Goal: Task Accomplishment & Management: Complete application form

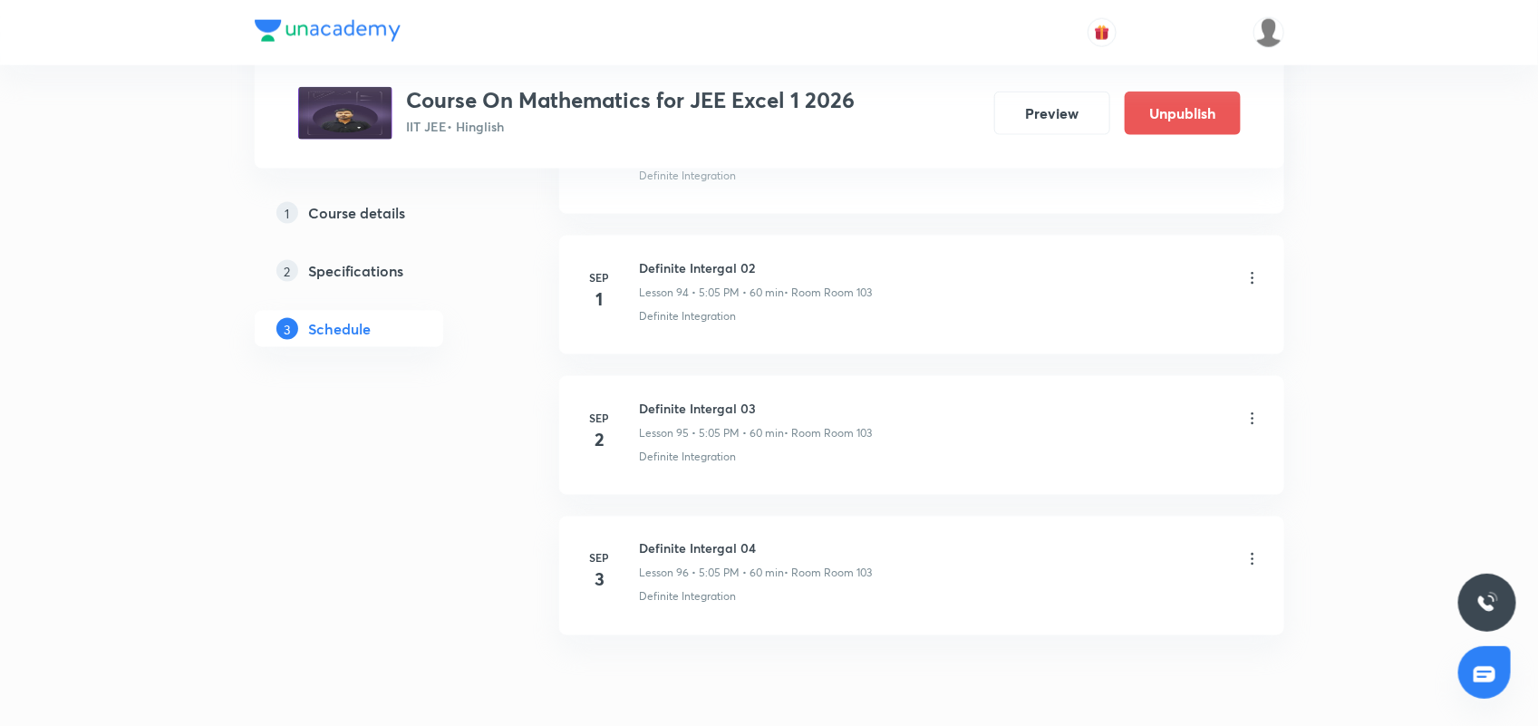
scroll to position [13415, 0]
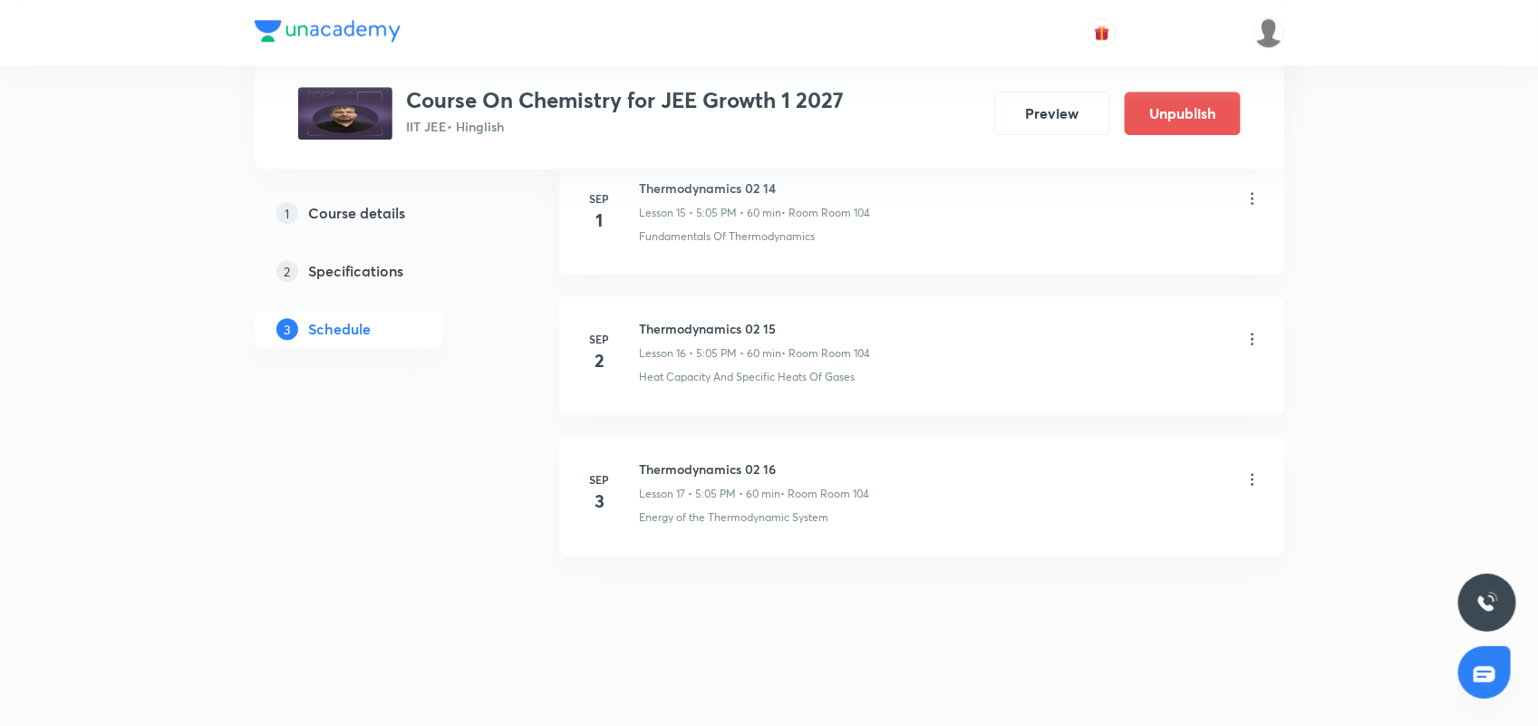
scroll to position [2288, 0]
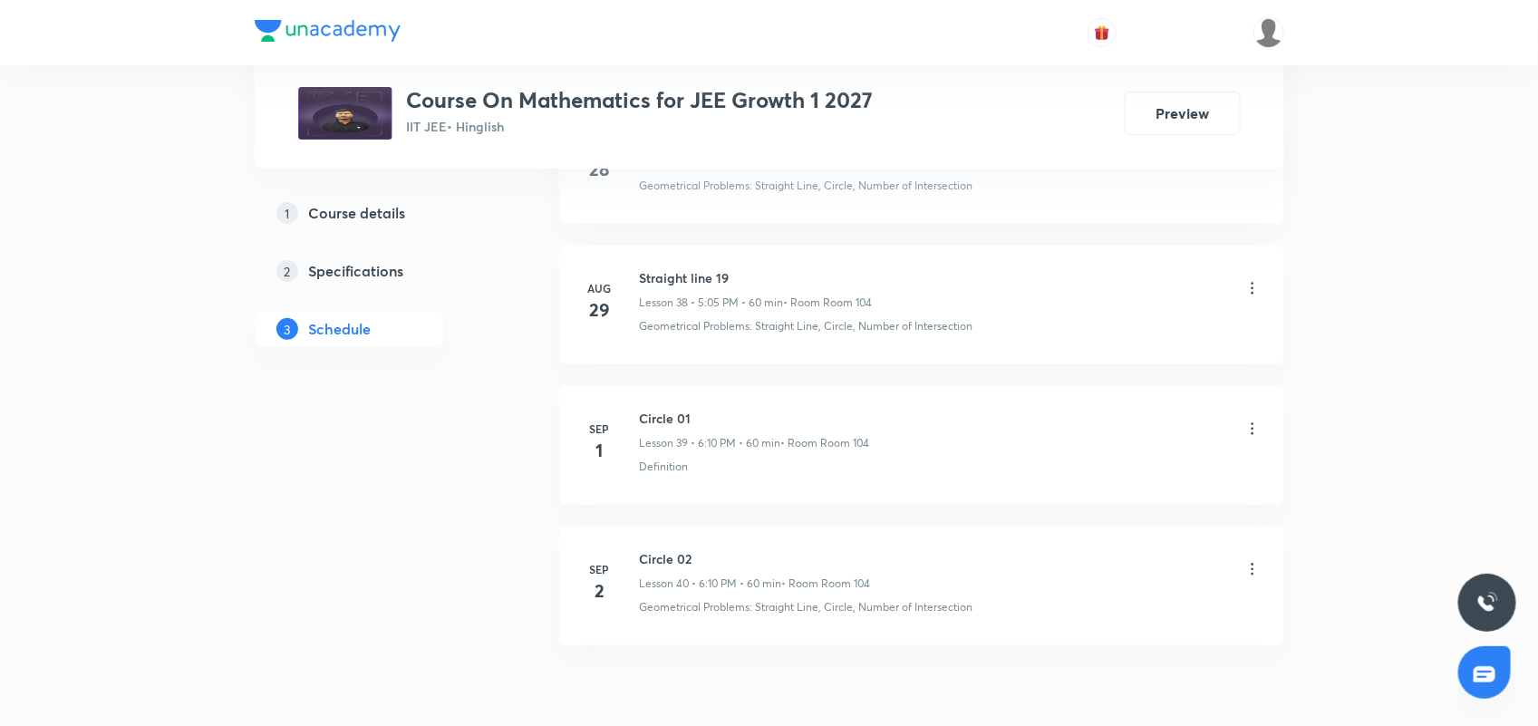
scroll to position [6361, 0]
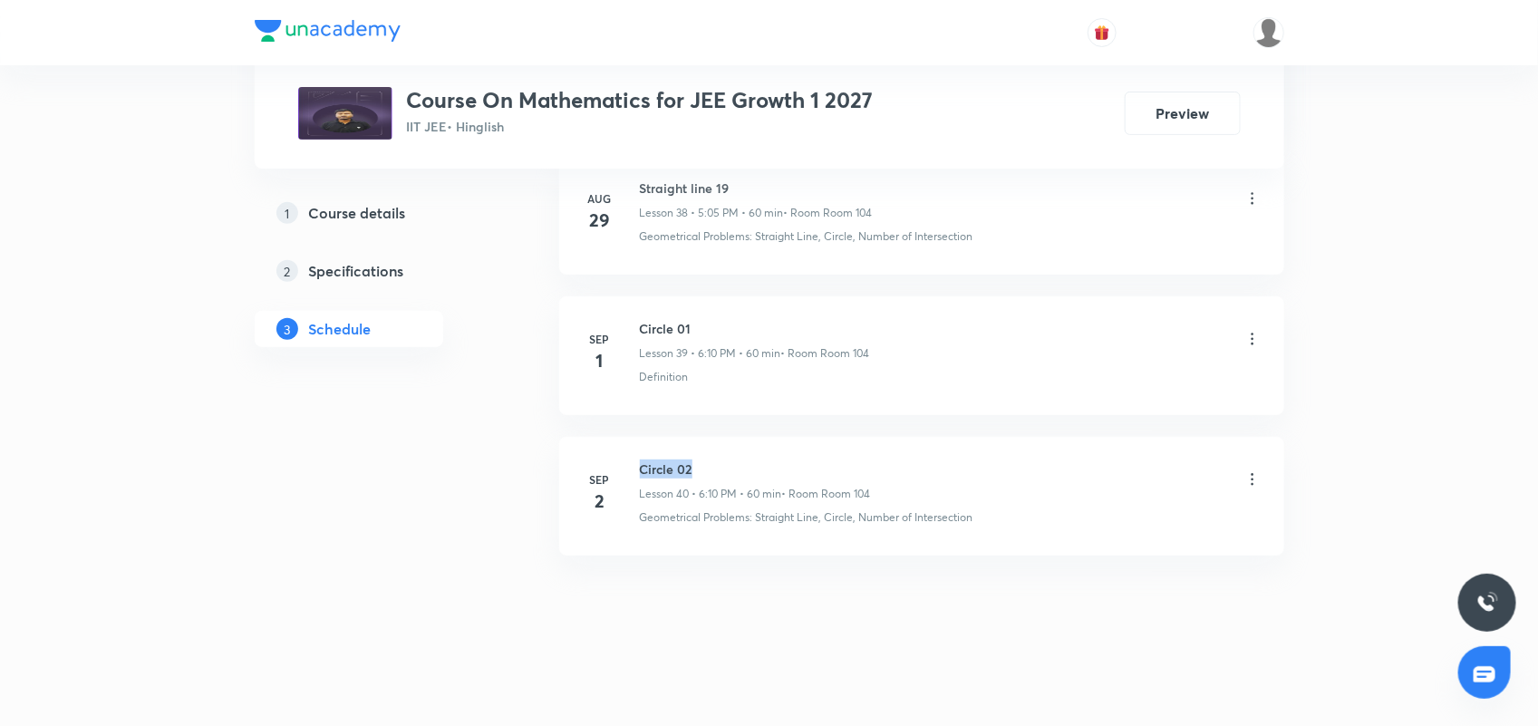
drag, startPoint x: 640, startPoint y: 465, endPoint x: 734, endPoint y: 458, distance: 94.4
click at [734, 459] on h6 "Circle 02" at bounding box center [755, 468] width 231 height 19
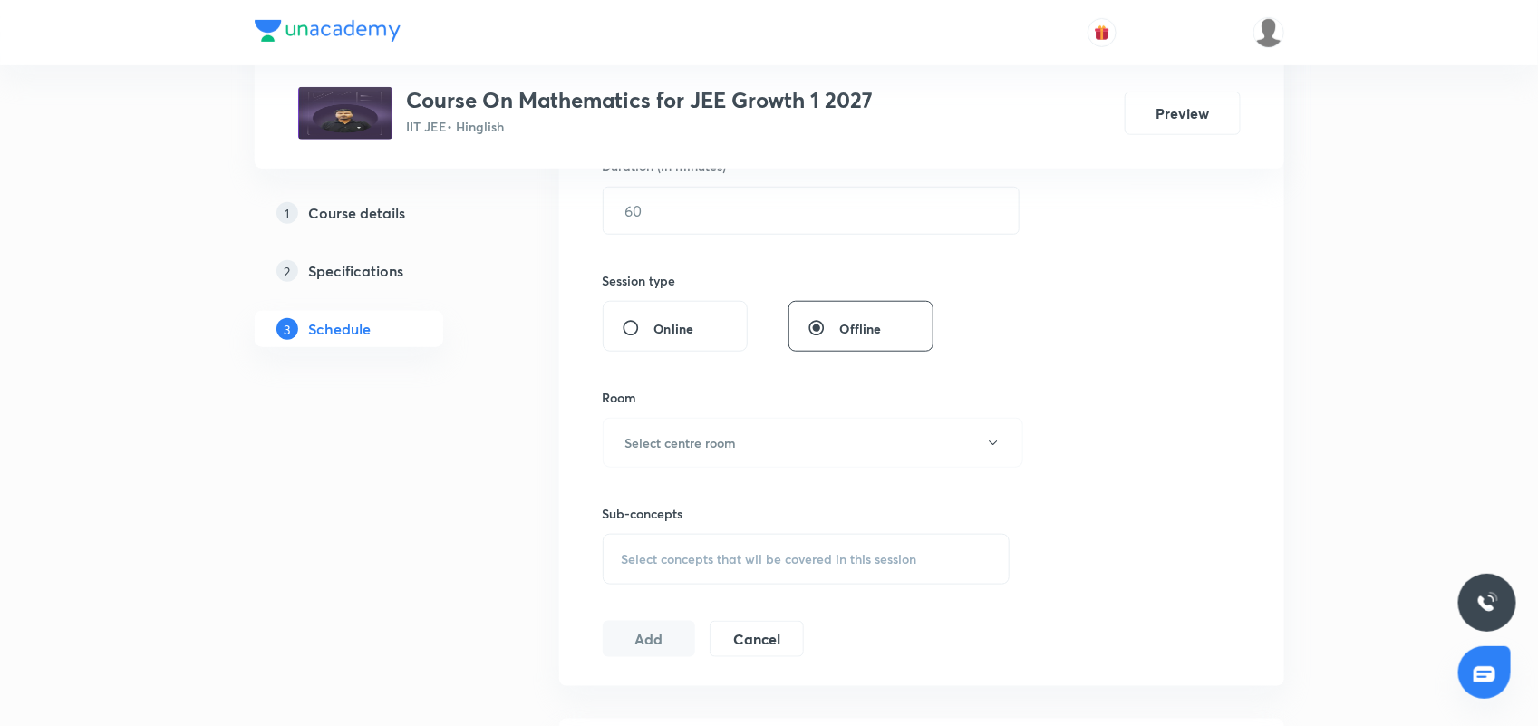
scroll to position [19, 0]
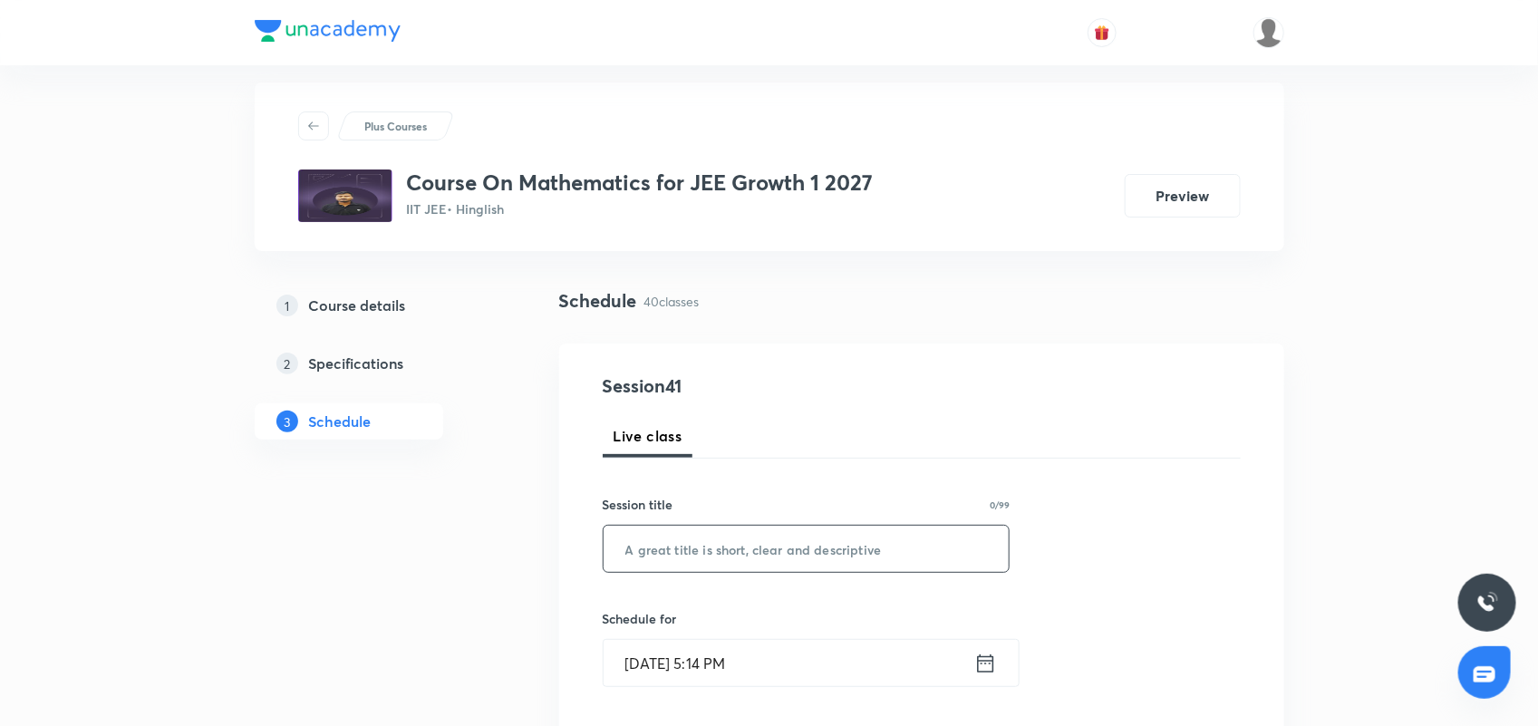
click at [732, 536] on input "text" at bounding box center [806, 548] width 406 height 46
paste input "Circle 02"
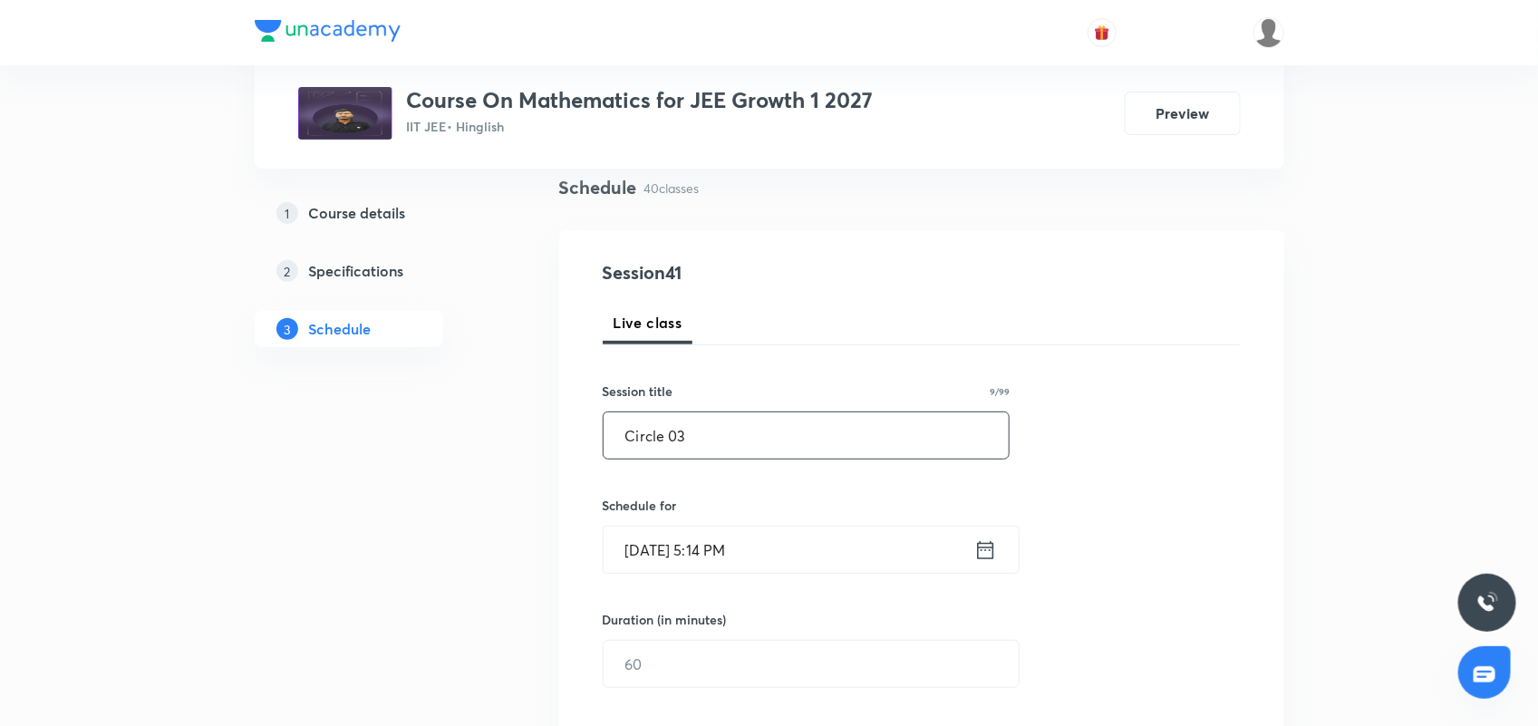
type input "Circle 03"
click at [989, 546] on icon at bounding box center [985, 549] width 16 height 18
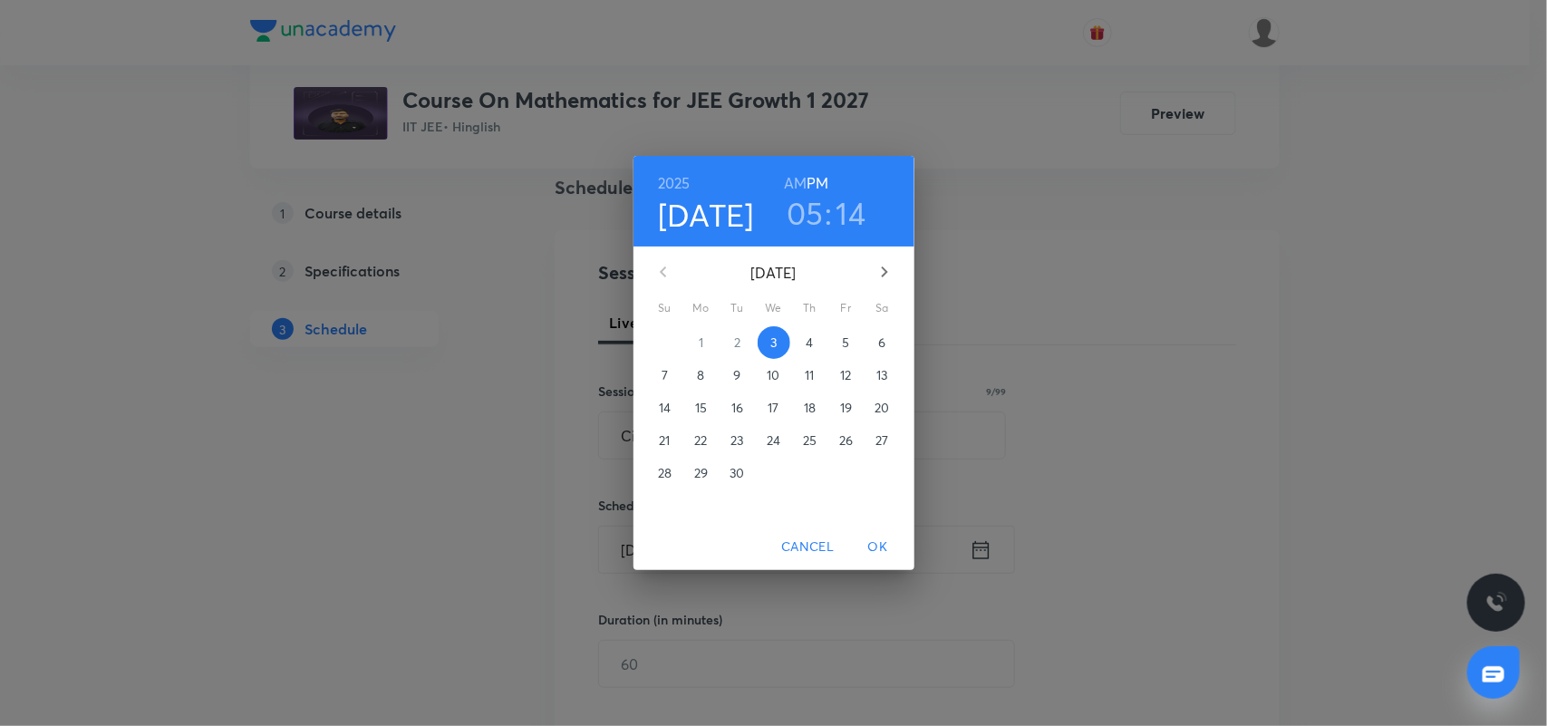
click at [820, 209] on h3 "05" at bounding box center [804, 213] width 37 height 38
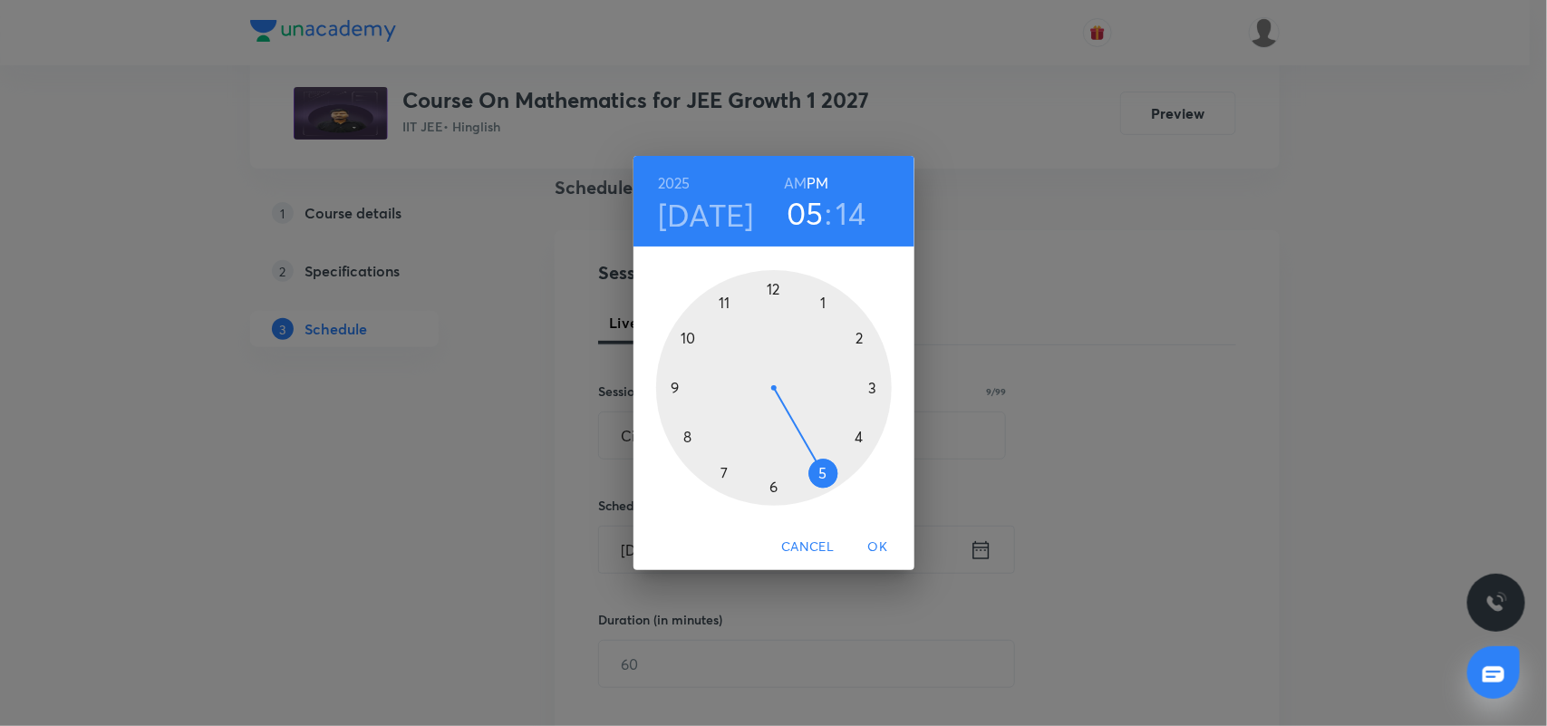
click at [780, 477] on div at bounding box center [774, 388] width 236 height 236
click at [865, 337] on div at bounding box center [774, 388] width 236 height 236
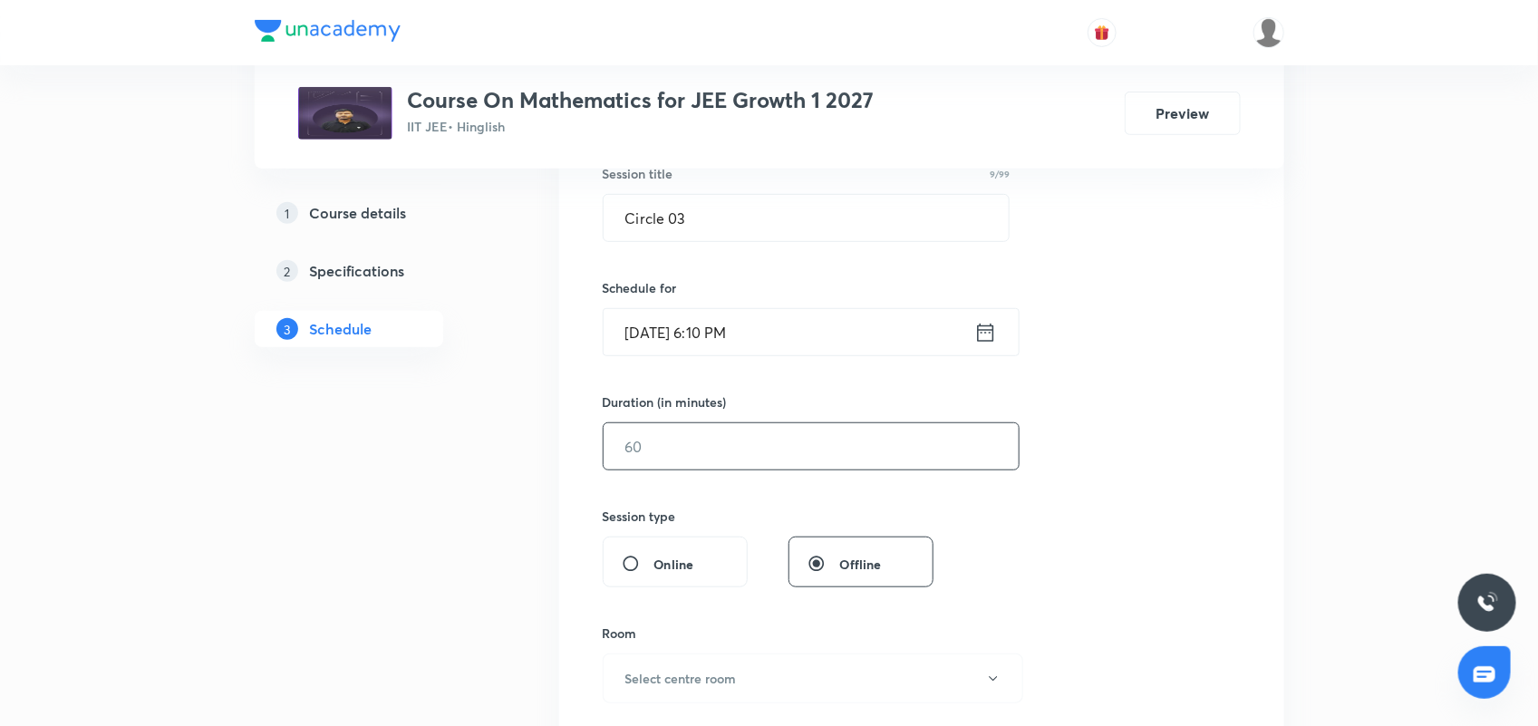
scroll to position [359, 0]
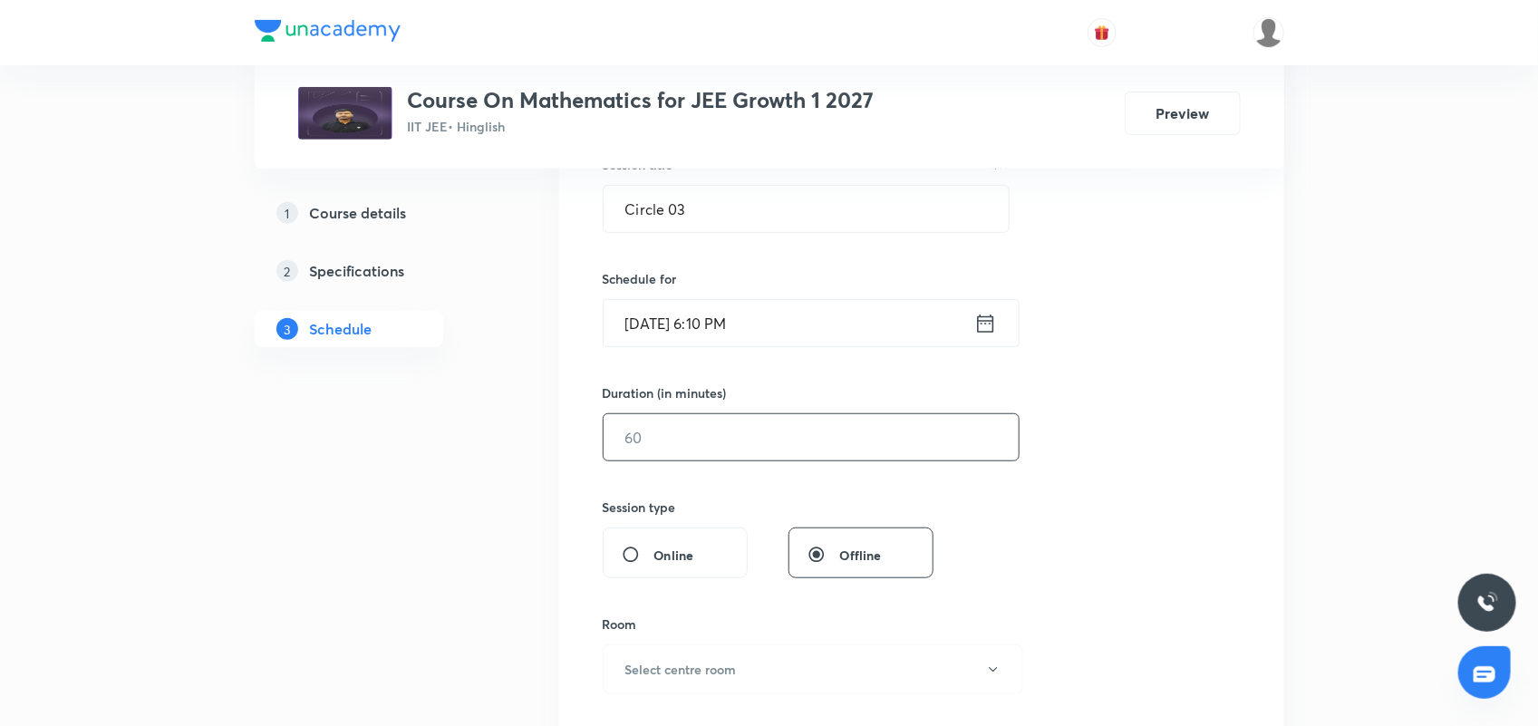
click at [740, 450] on input "text" at bounding box center [810, 437] width 415 height 46
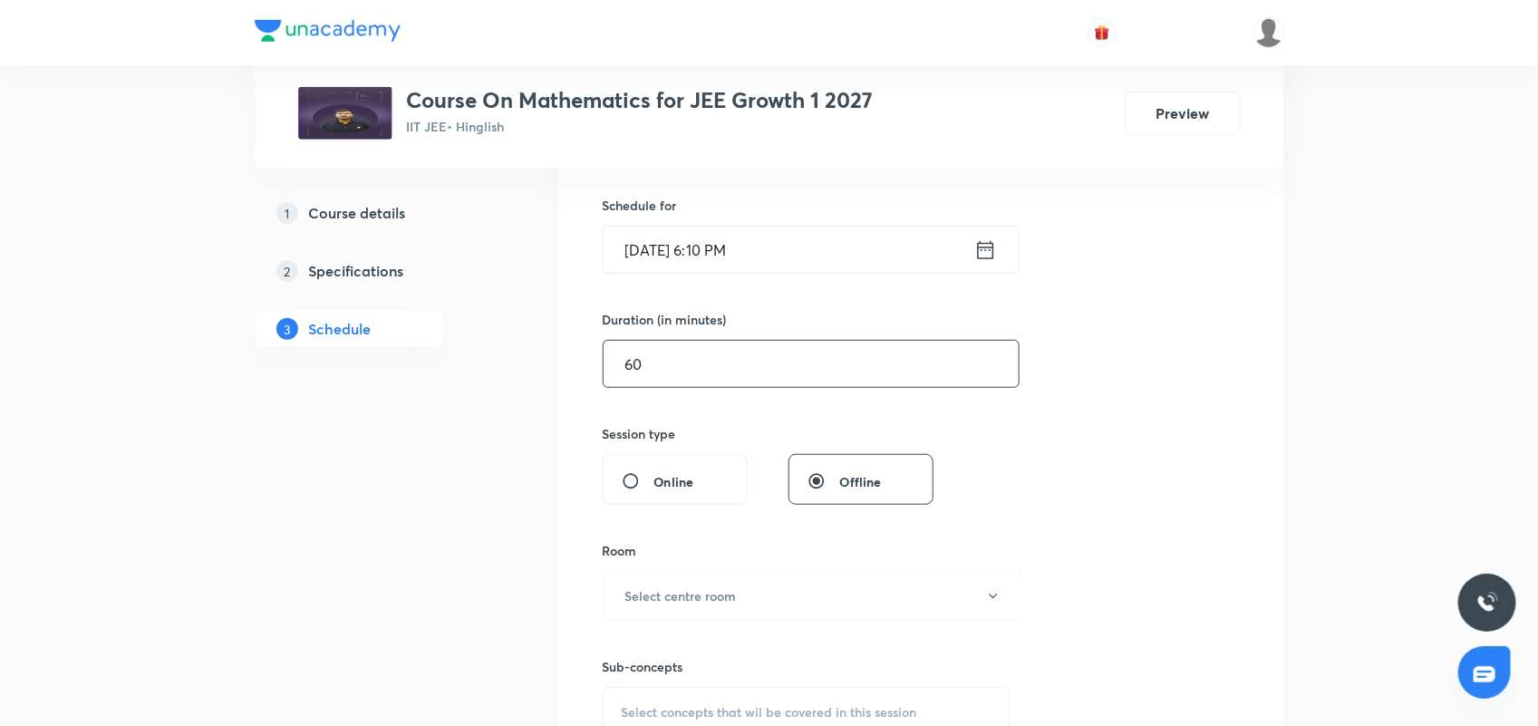
scroll to position [585, 0]
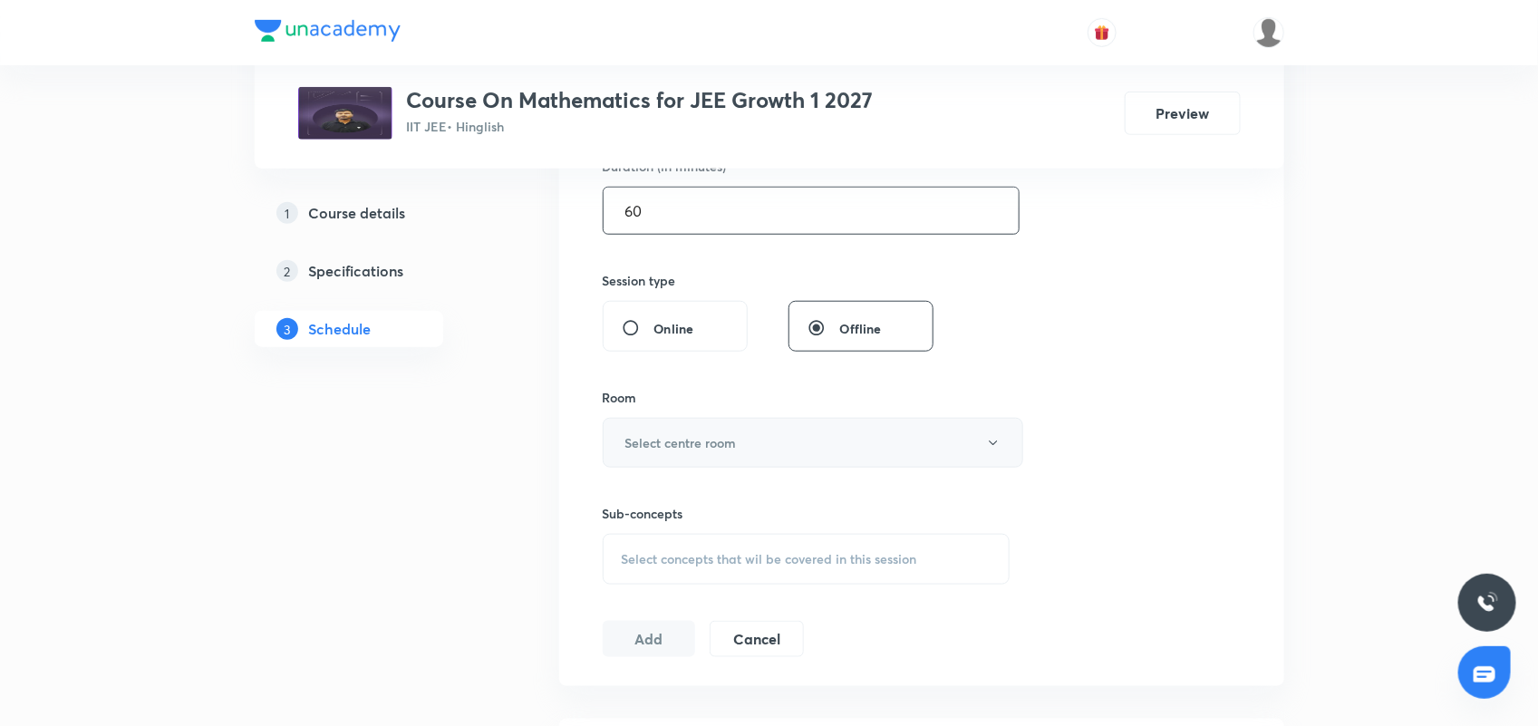
type input "60"
click at [709, 441] on h6 "Select centre room" at bounding box center [680, 442] width 111 height 19
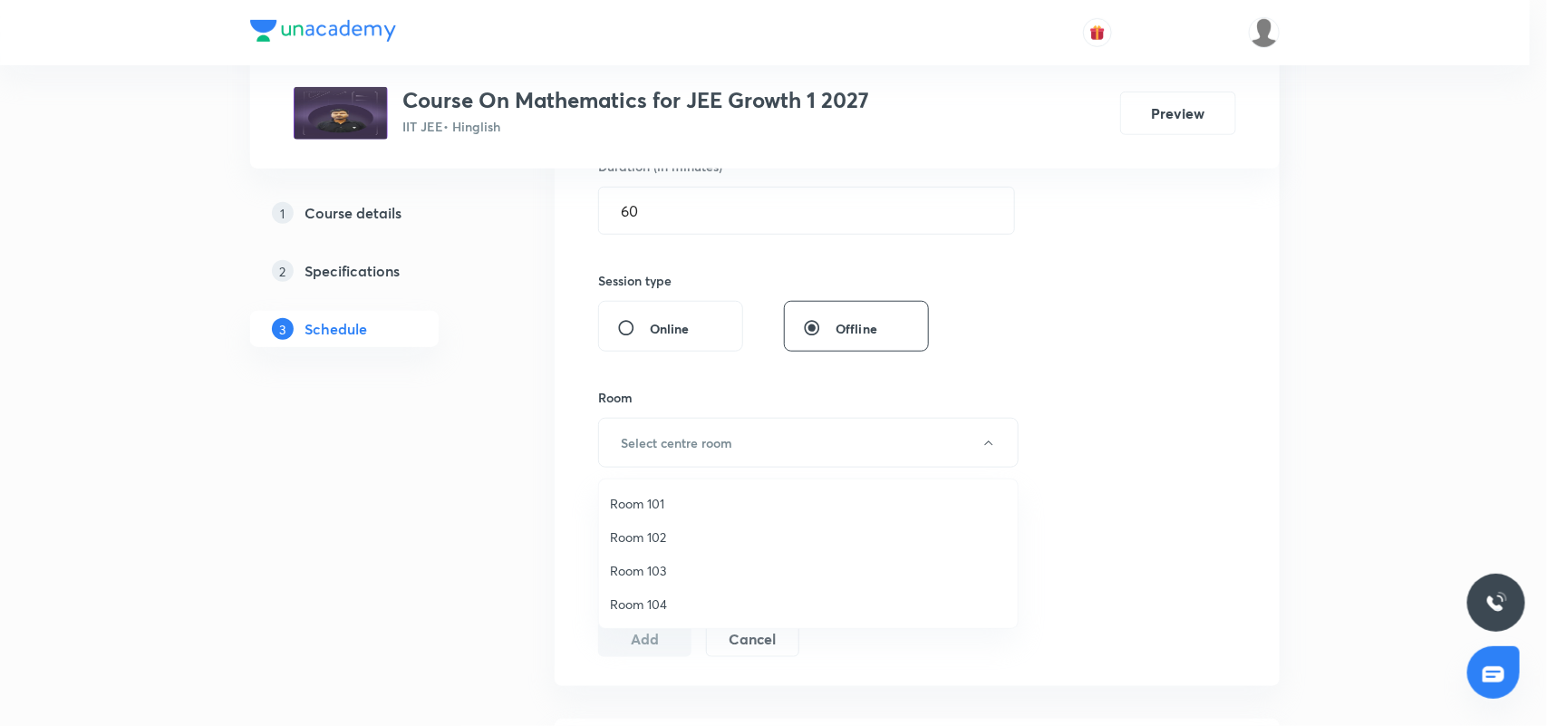
click at [668, 604] on span "Room 104" at bounding box center [808, 603] width 397 height 19
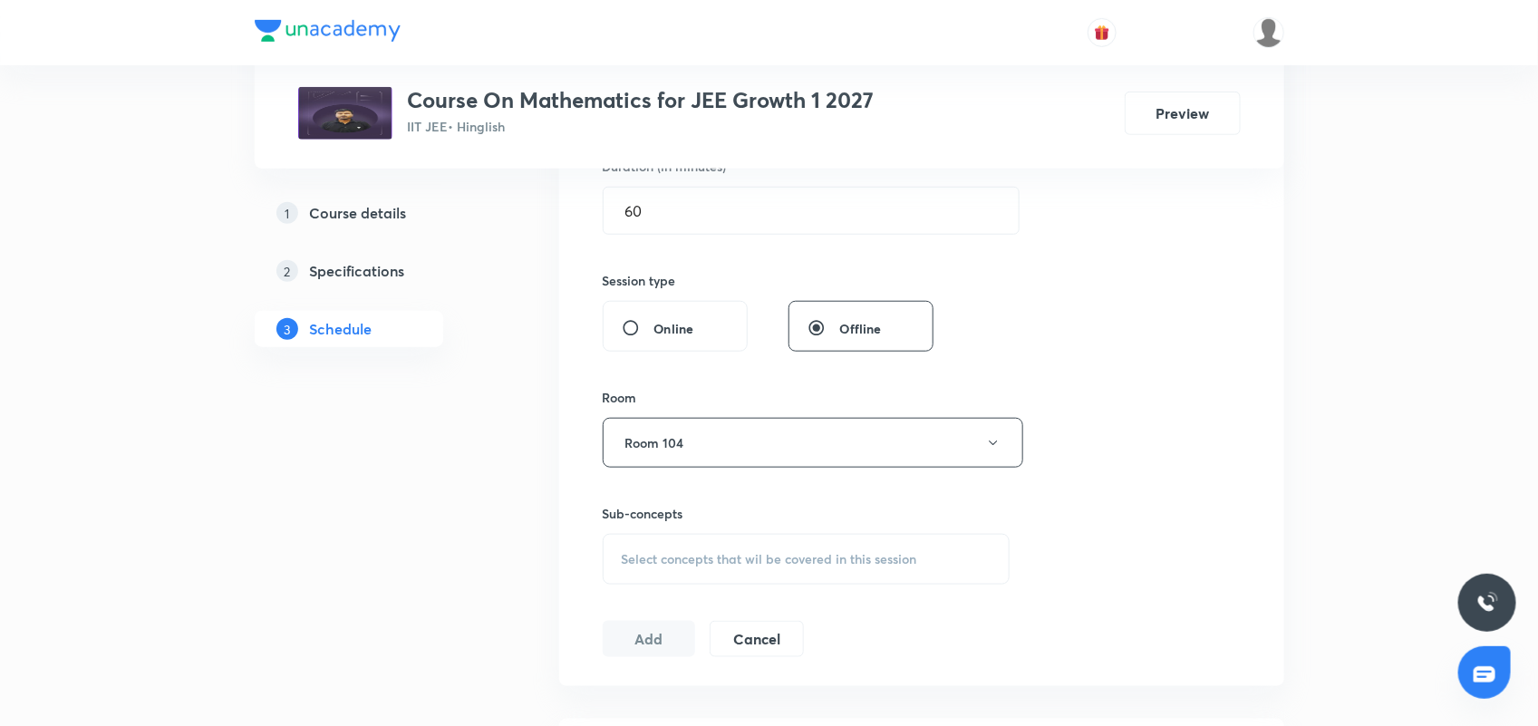
click at [689, 553] on span "Select concepts that wil be covered in this session" at bounding box center [769, 559] width 295 height 14
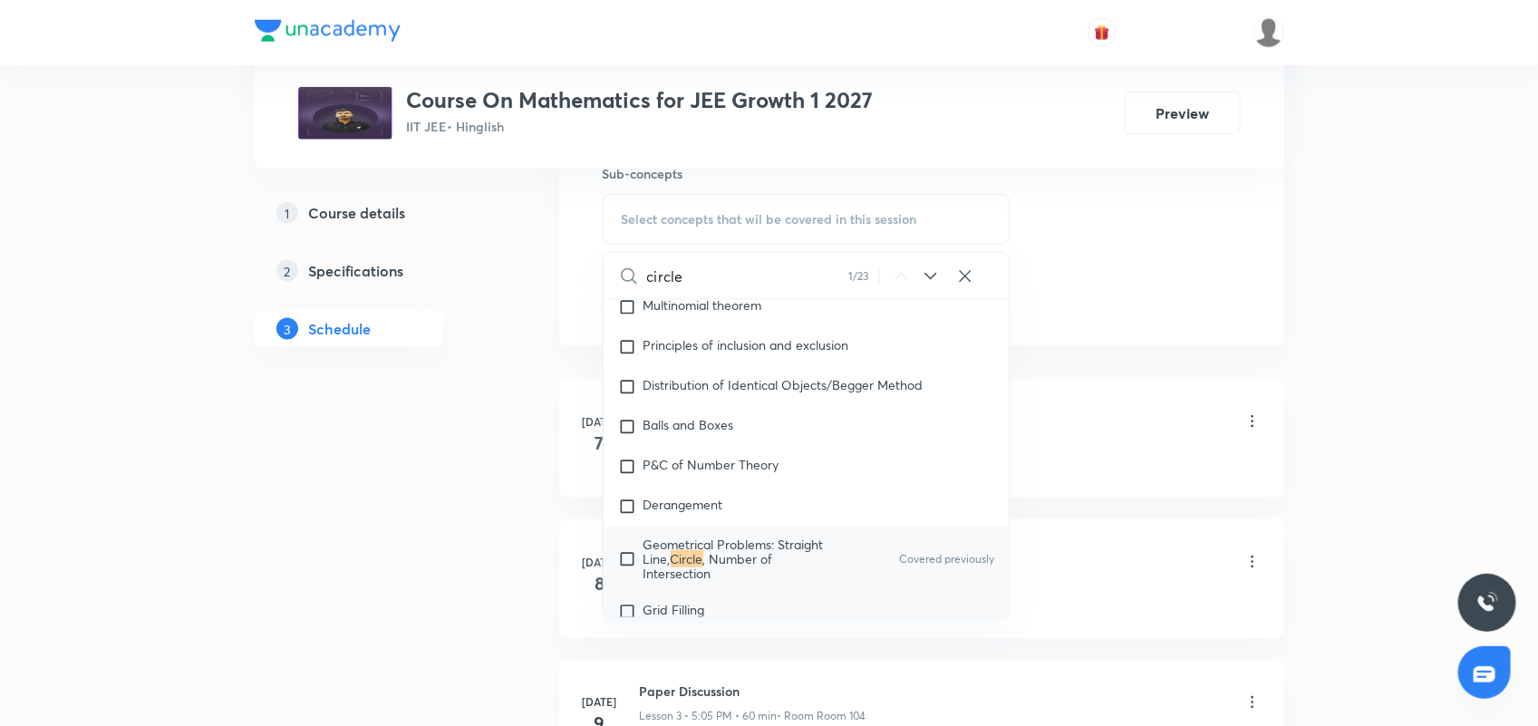
scroll to position [3784, 0]
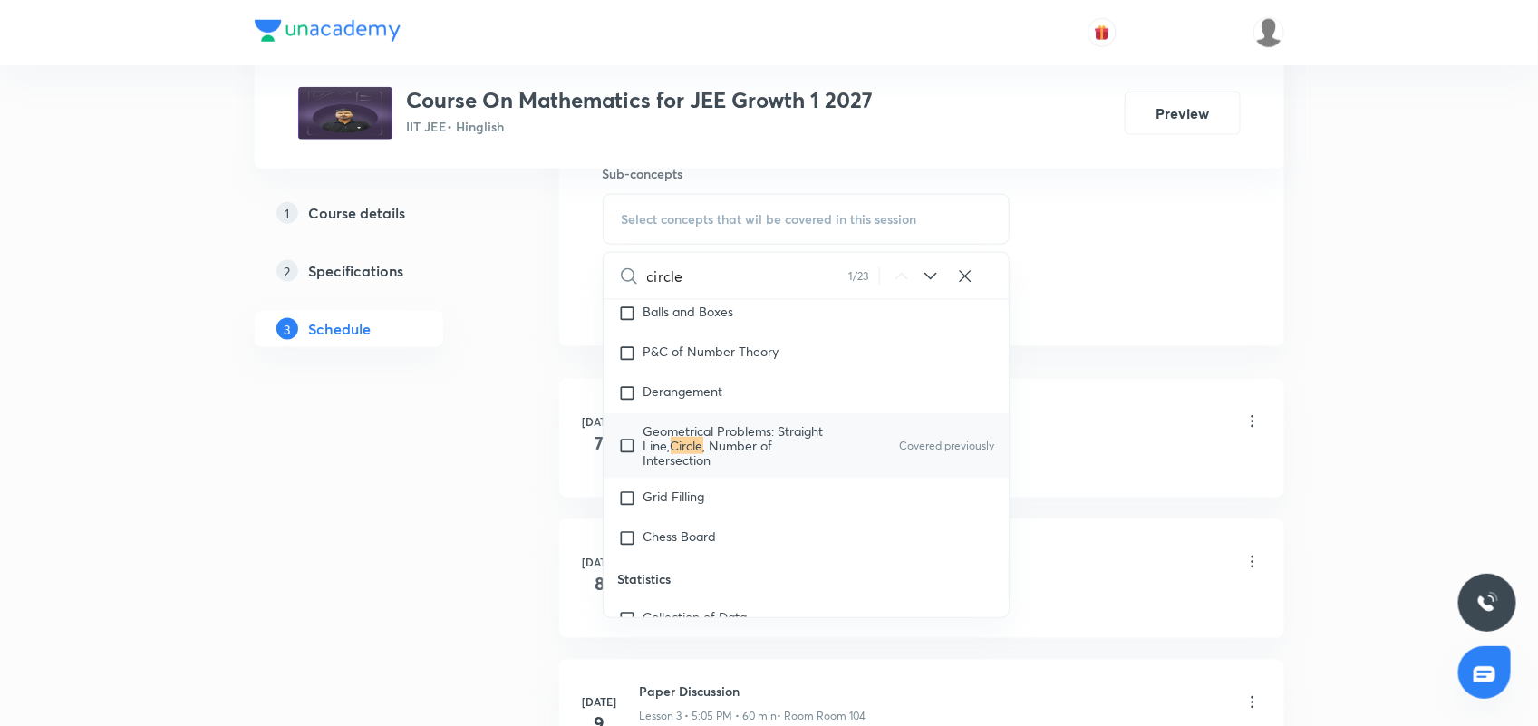
type input "circle"
click at [785, 455] on p "Geometrical Problems: Straight Line, Circle , Number of Intersection" at bounding box center [734, 445] width 183 height 43
checkbox input "true"
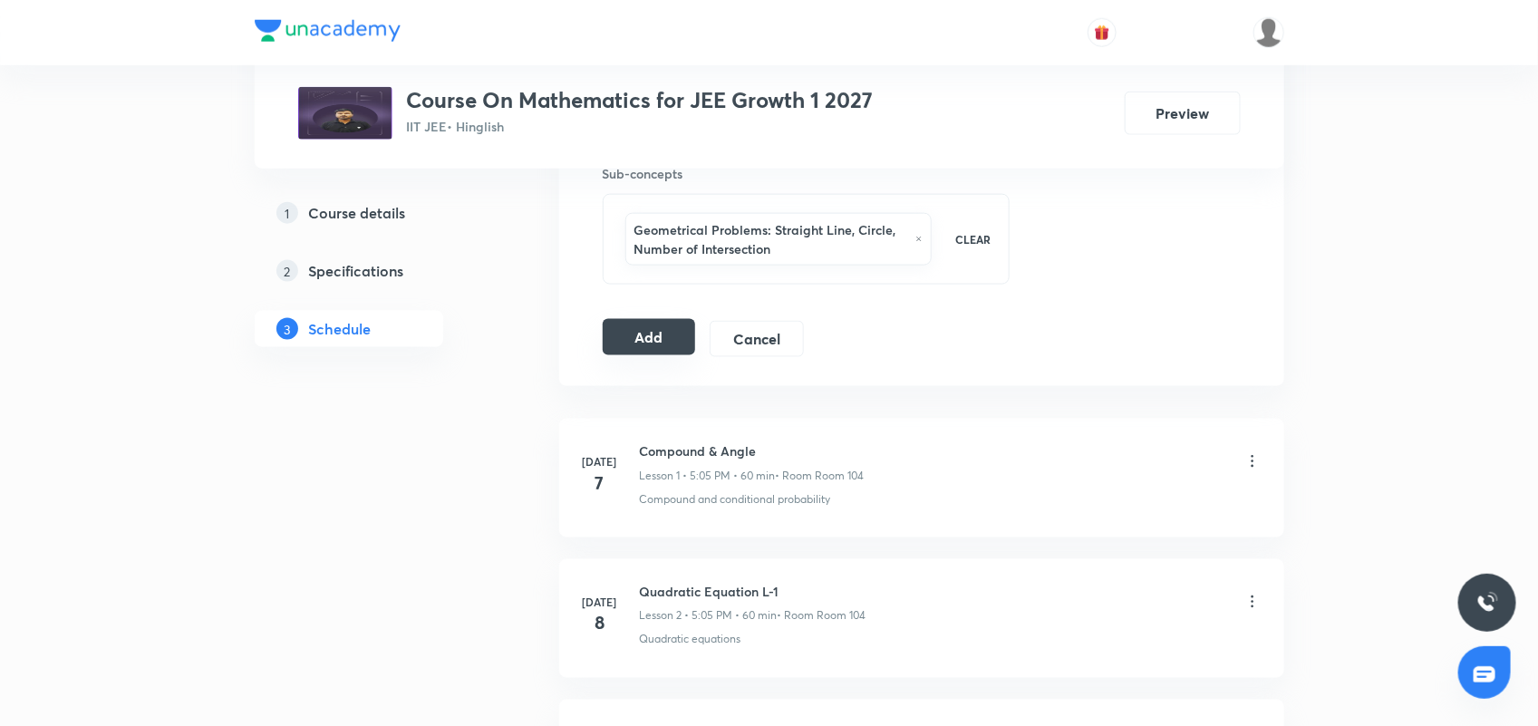
click at [669, 332] on button "Add" at bounding box center [649, 337] width 93 height 36
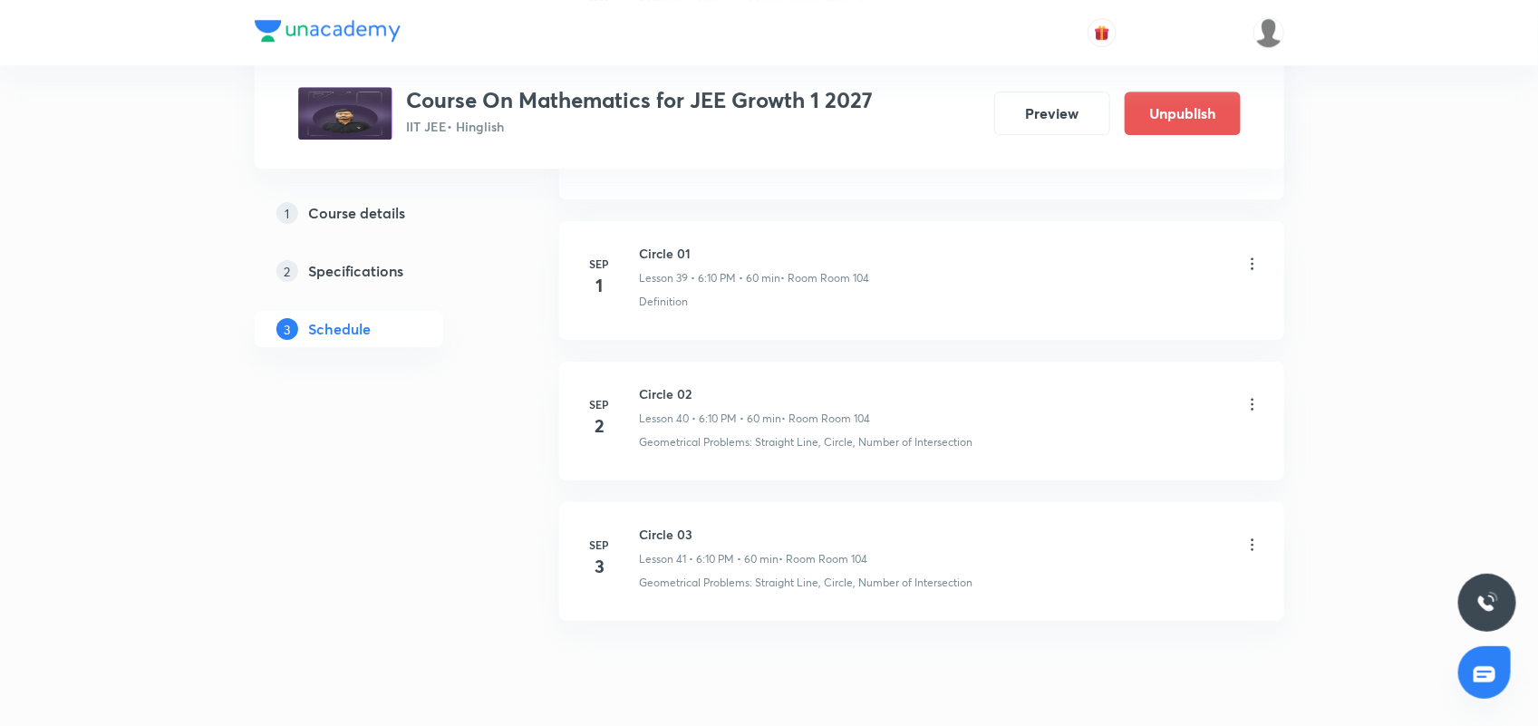
scroll to position [5667, 0]
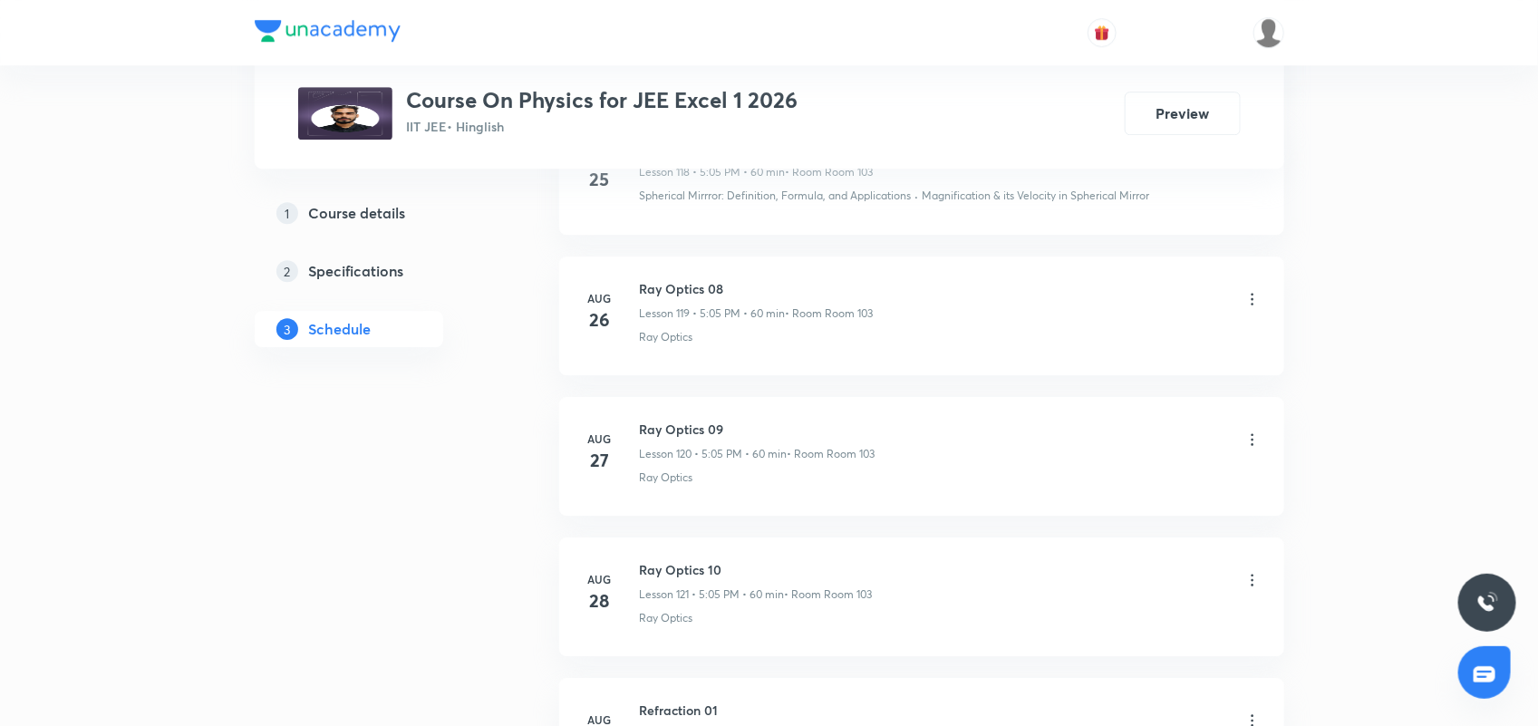
scroll to position [18312, 0]
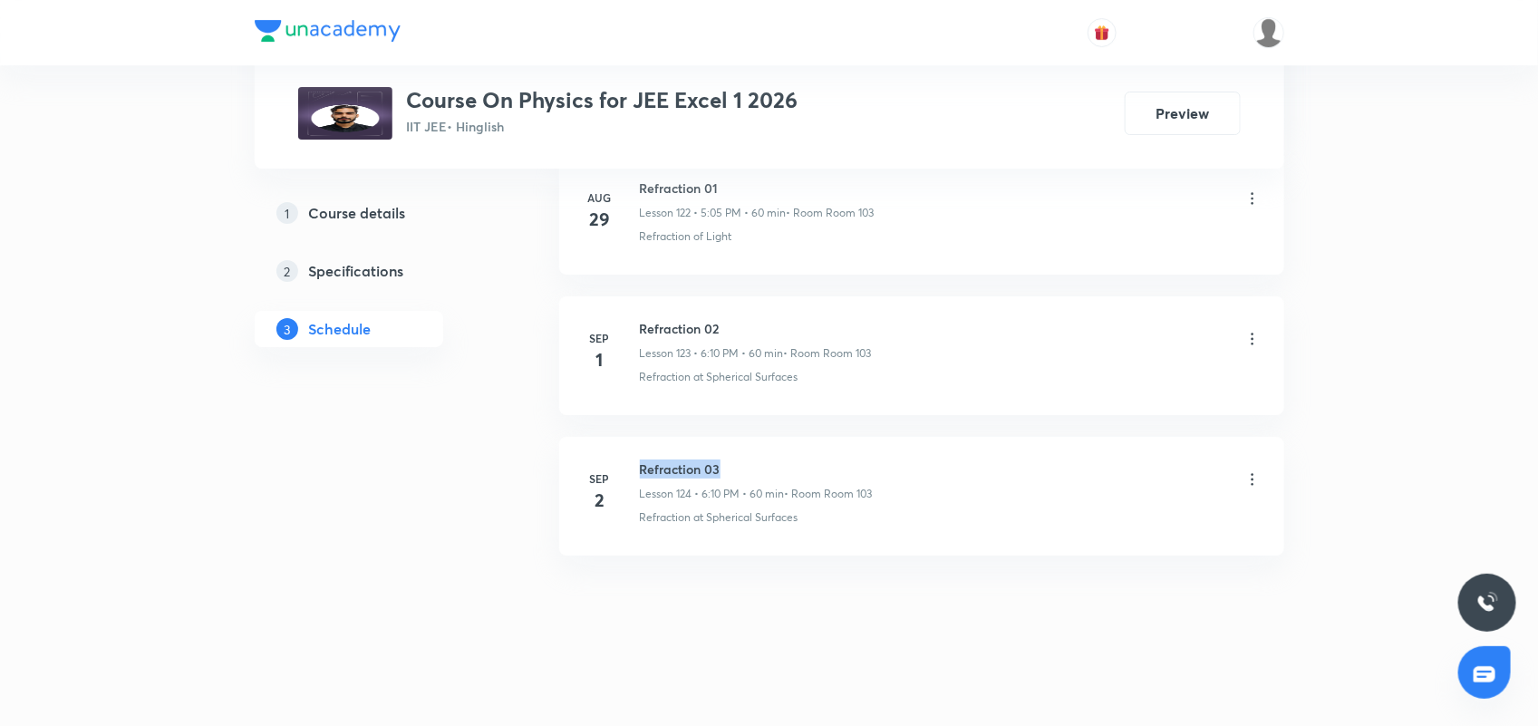
drag, startPoint x: 636, startPoint y: 458, endPoint x: 762, endPoint y: 459, distance: 125.9
click at [762, 459] on div "[DATE] Refraction 03 Lesson 124 • 6:10 PM • 60 min • Room Room 103 Refraction a…" at bounding box center [922, 492] width 680 height 66
copy h6 "Refraction 03"
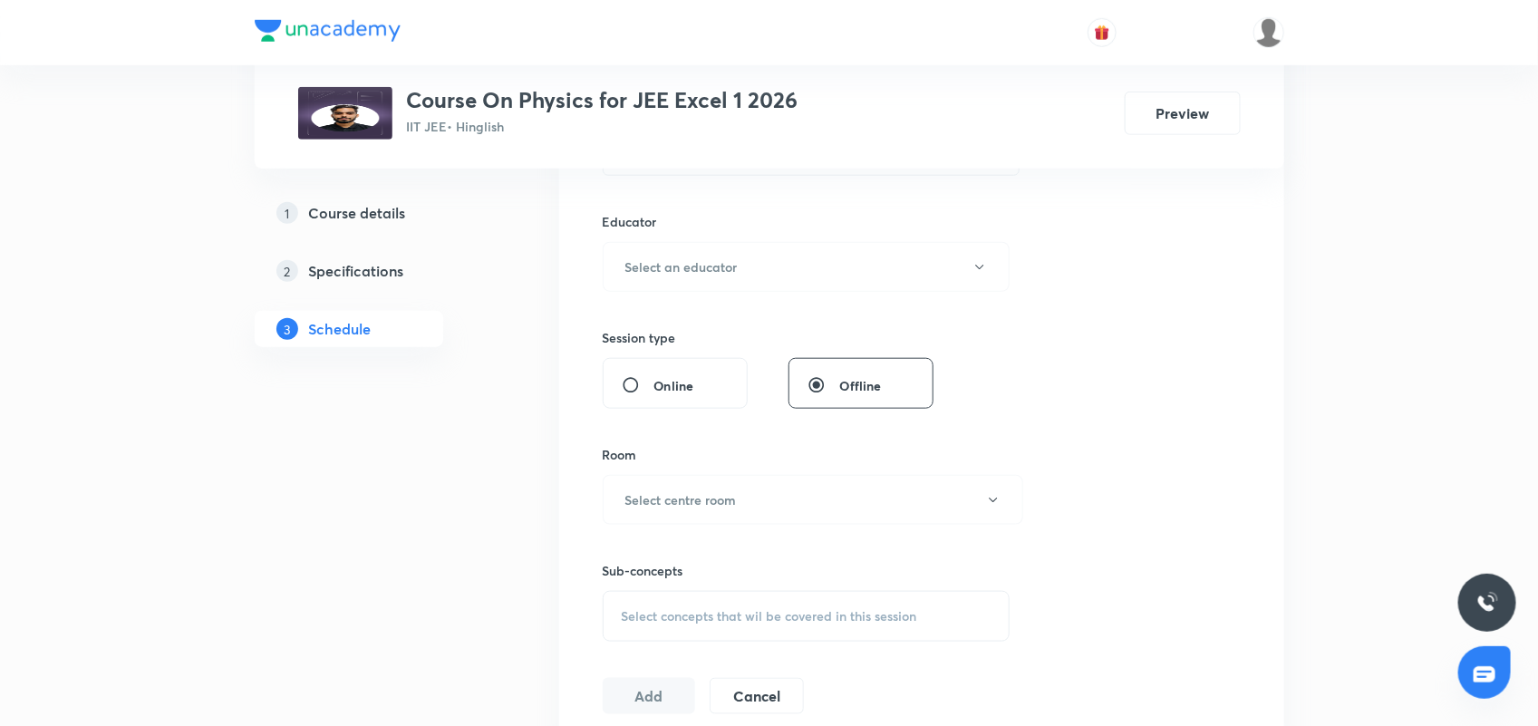
scroll to position [0, 0]
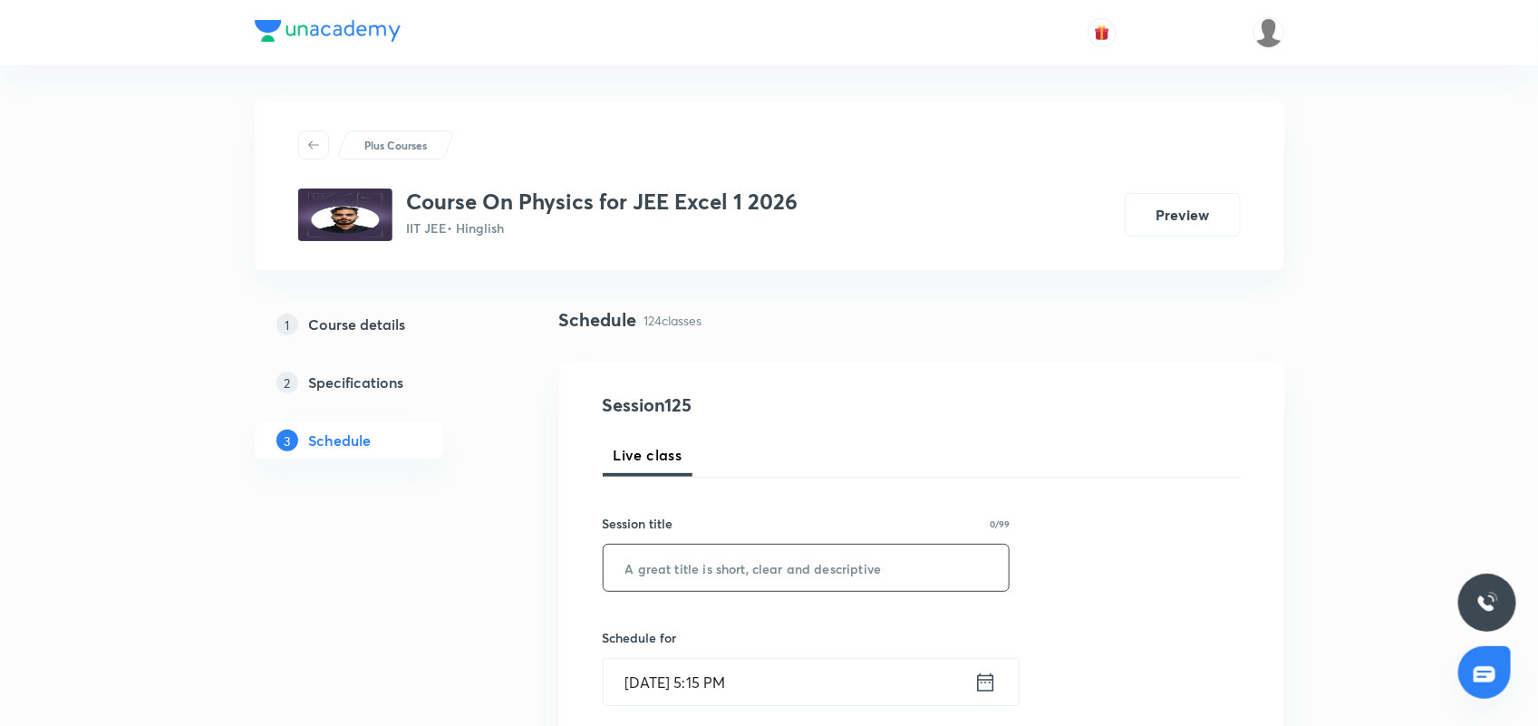
click at [700, 554] on input "text" at bounding box center [806, 568] width 406 height 46
paste input "Refraction 03"
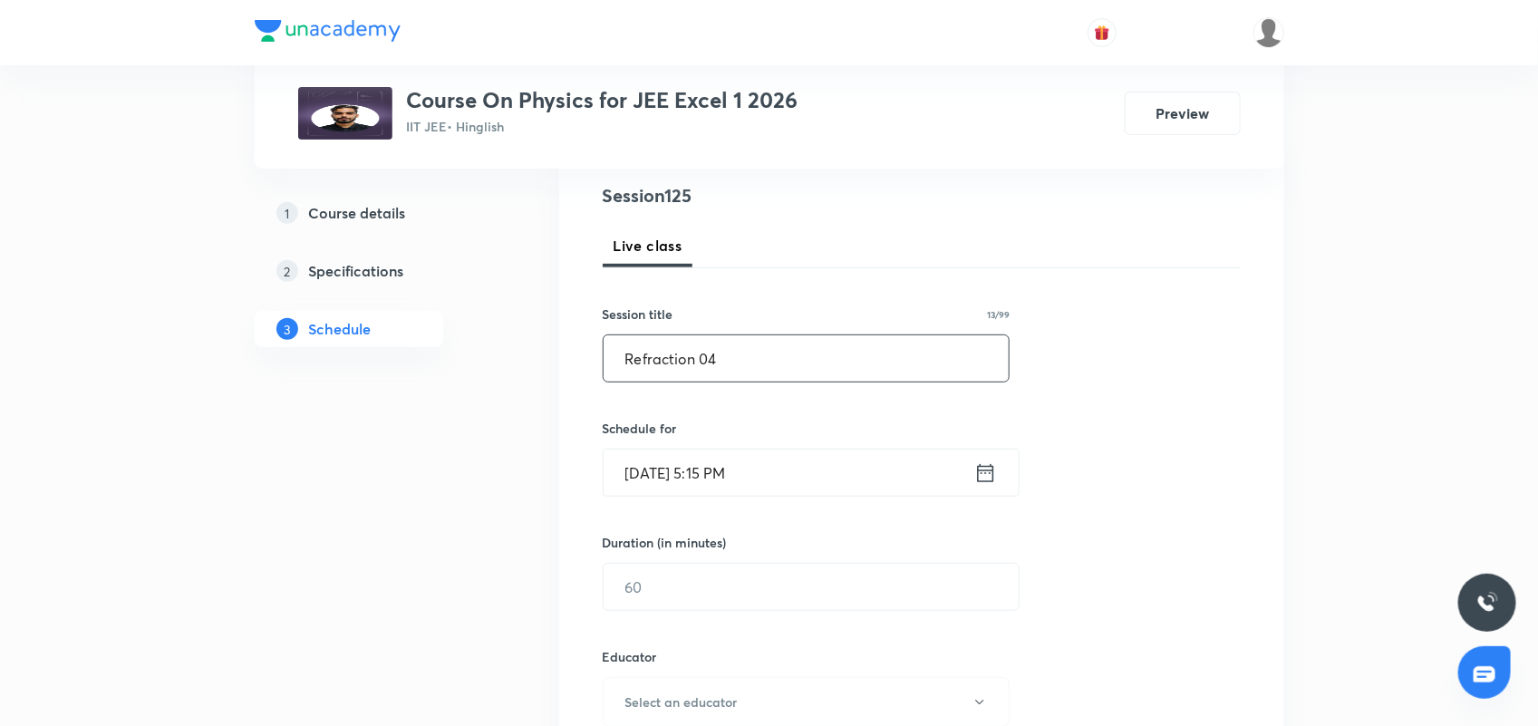
scroll to position [227, 0]
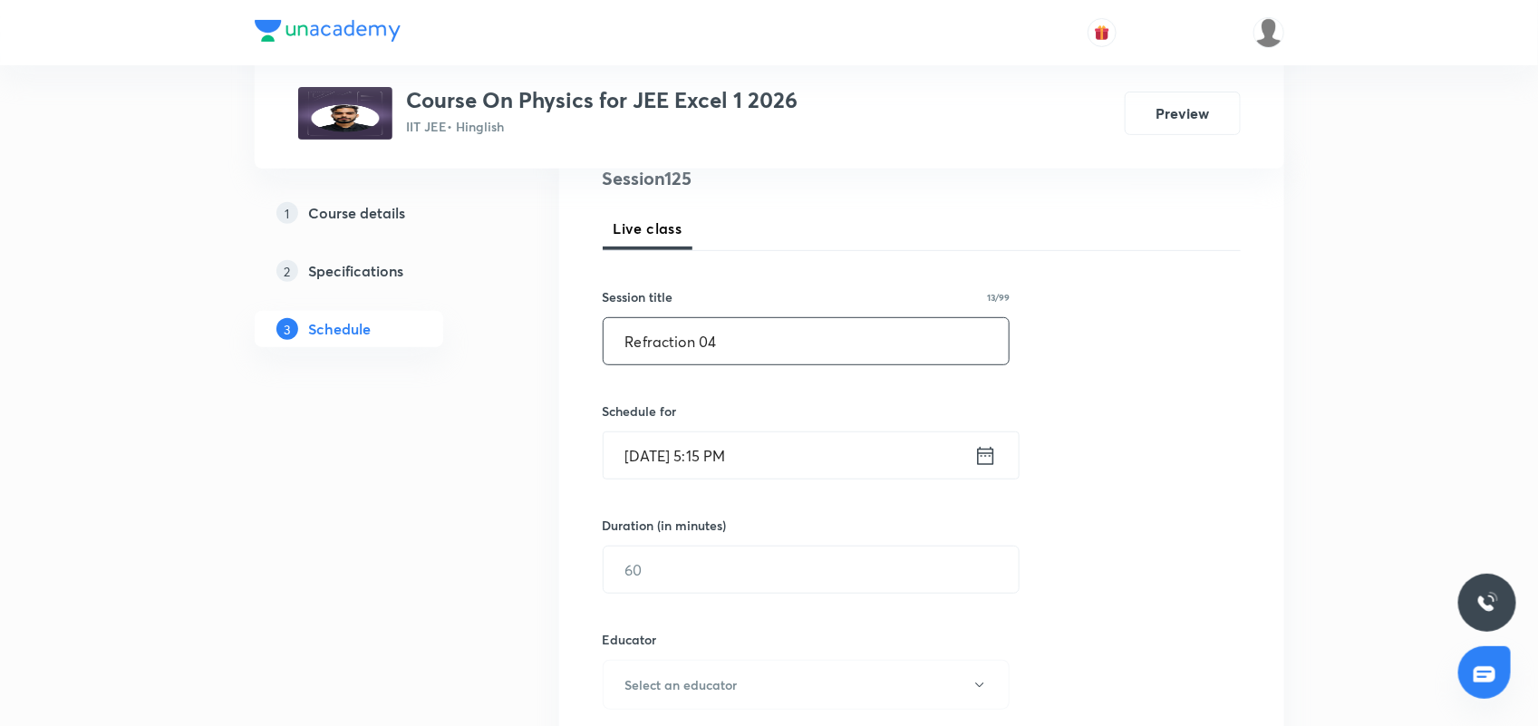
type input "Refraction 04"
click at [990, 445] on icon at bounding box center [985, 455] width 23 height 25
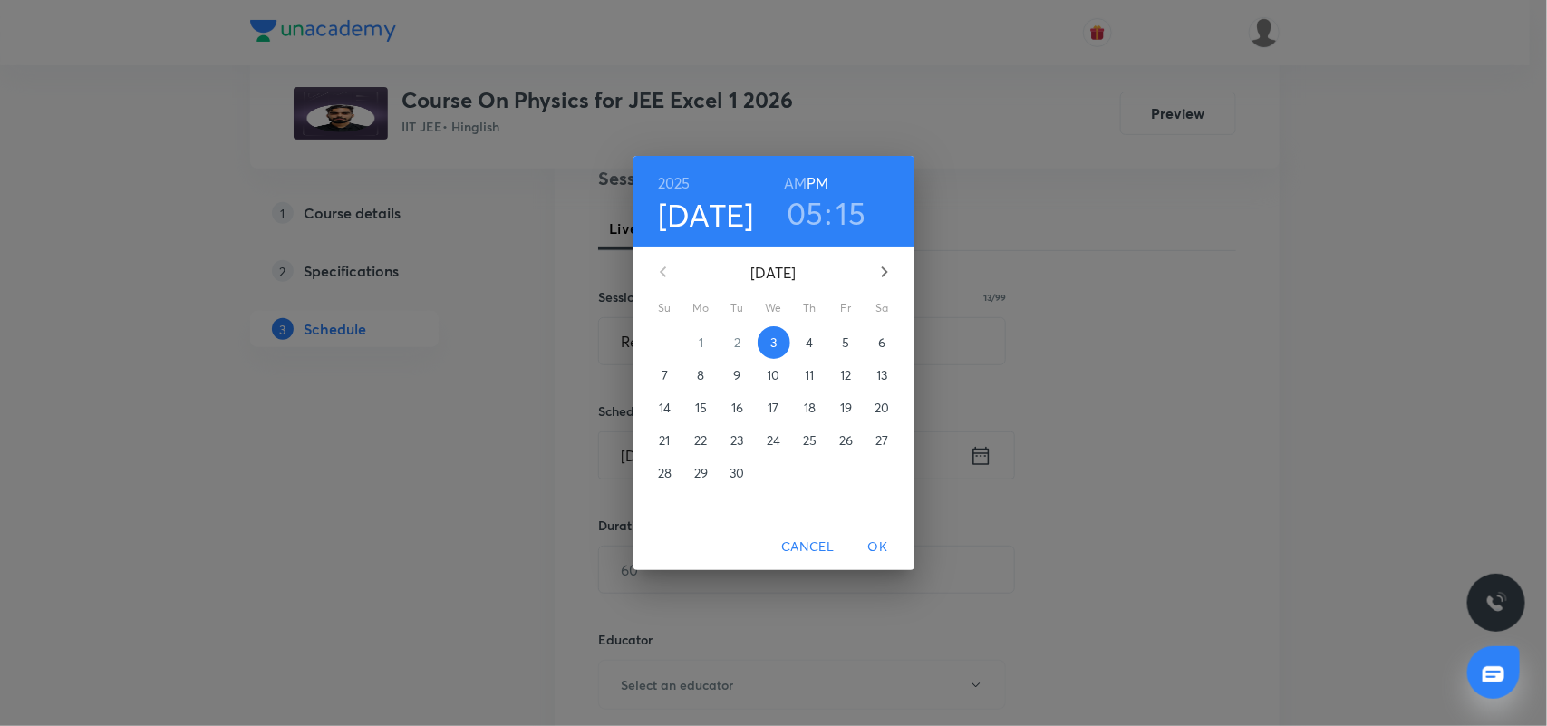
click at [813, 213] on h3 "05" at bounding box center [804, 213] width 37 height 38
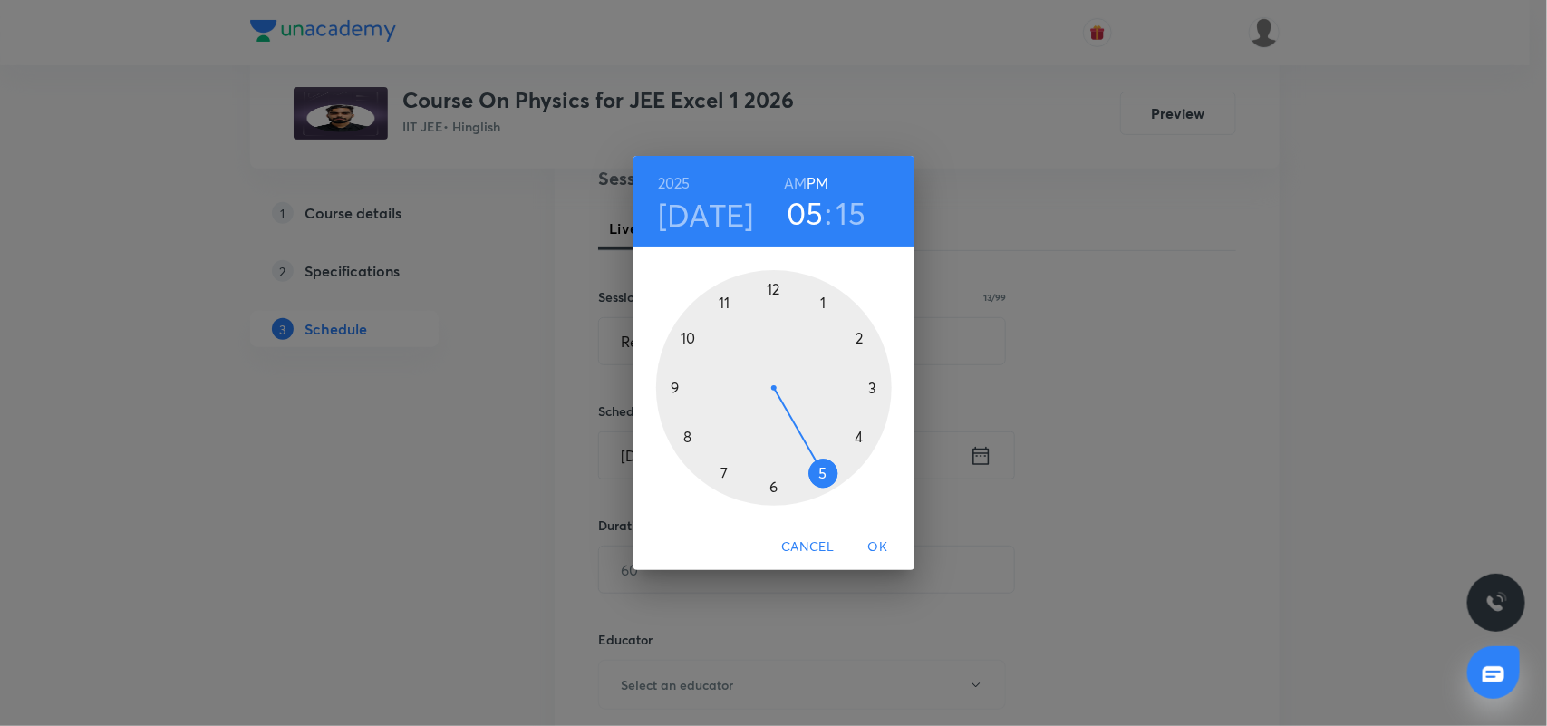
click at [771, 487] on div at bounding box center [774, 388] width 236 height 236
click at [857, 340] on div at bounding box center [774, 388] width 236 height 236
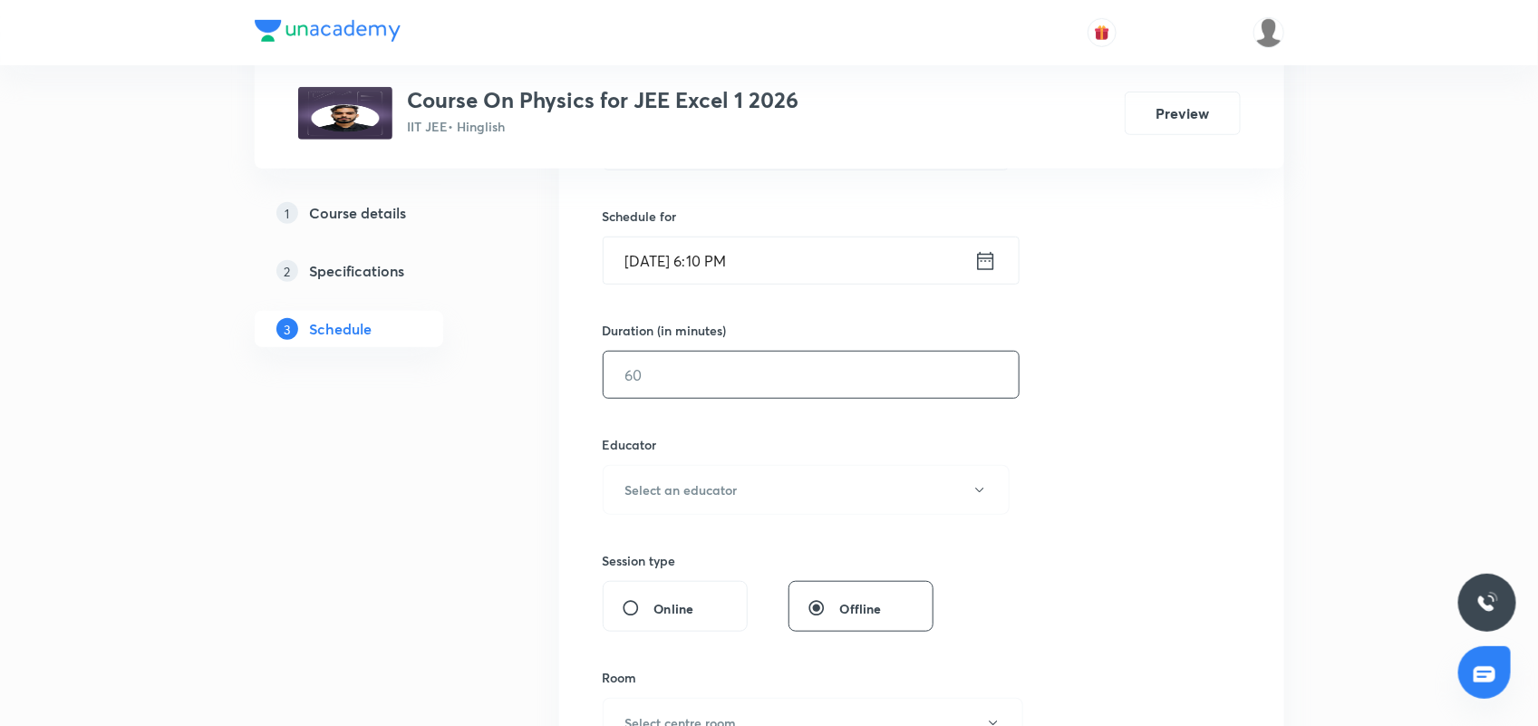
scroll to position [453, 0]
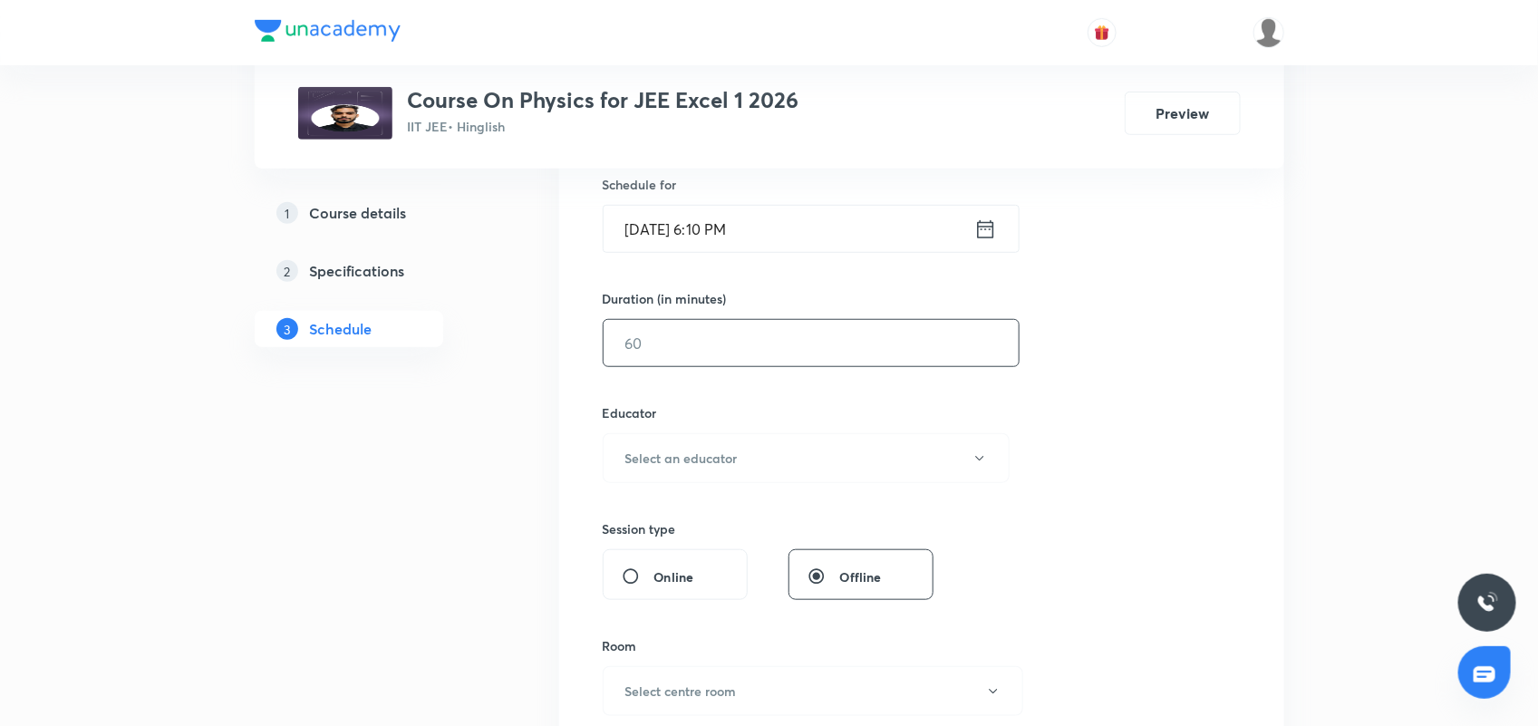
click at [789, 349] on input "text" at bounding box center [810, 343] width 415 height 46
type input "60"
click at [676, 451] on h6 "Select an educator" at bounding box center [681, 457] width 112 height 19
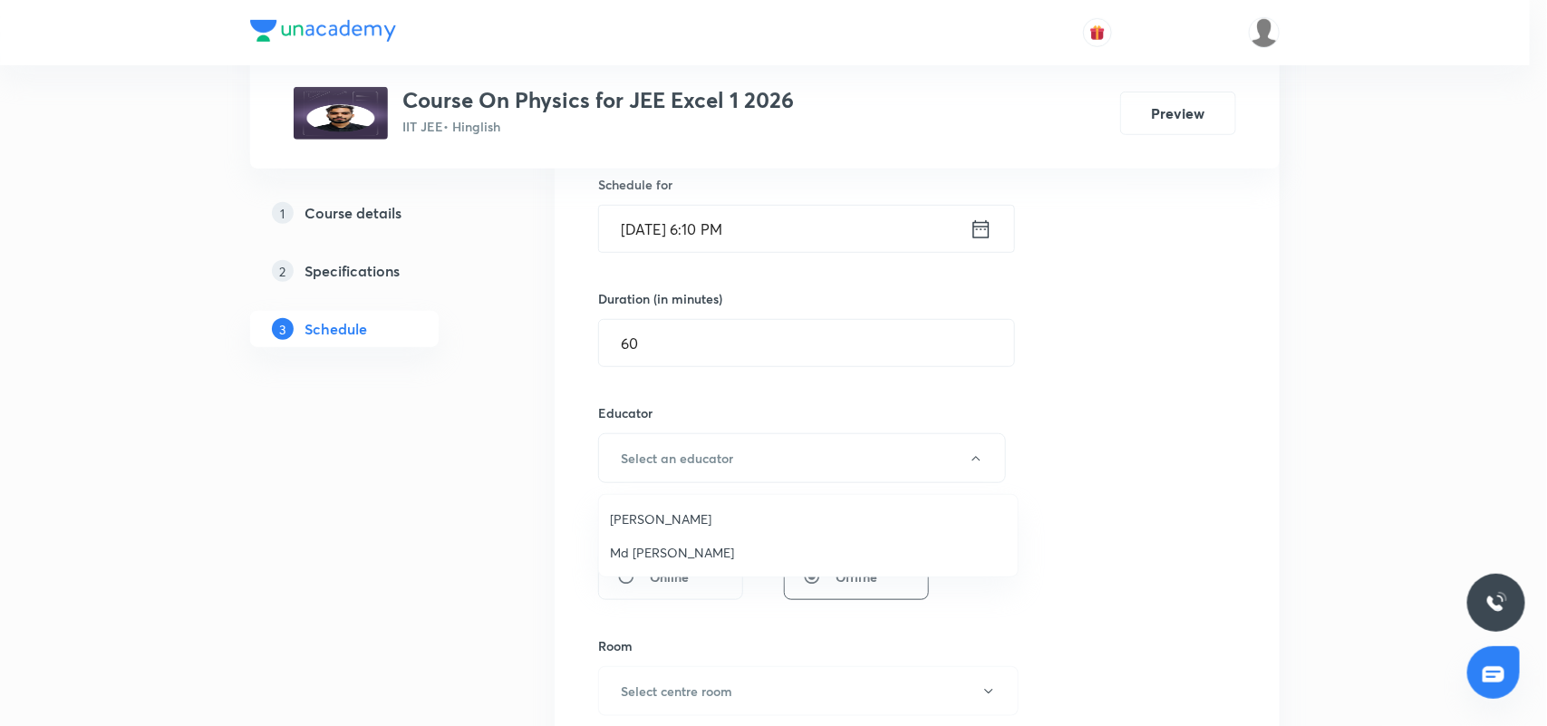
click at [654, 555] on span "Md [PERSON_NAME]" at bounding box center [808, 552] width 397 height 19
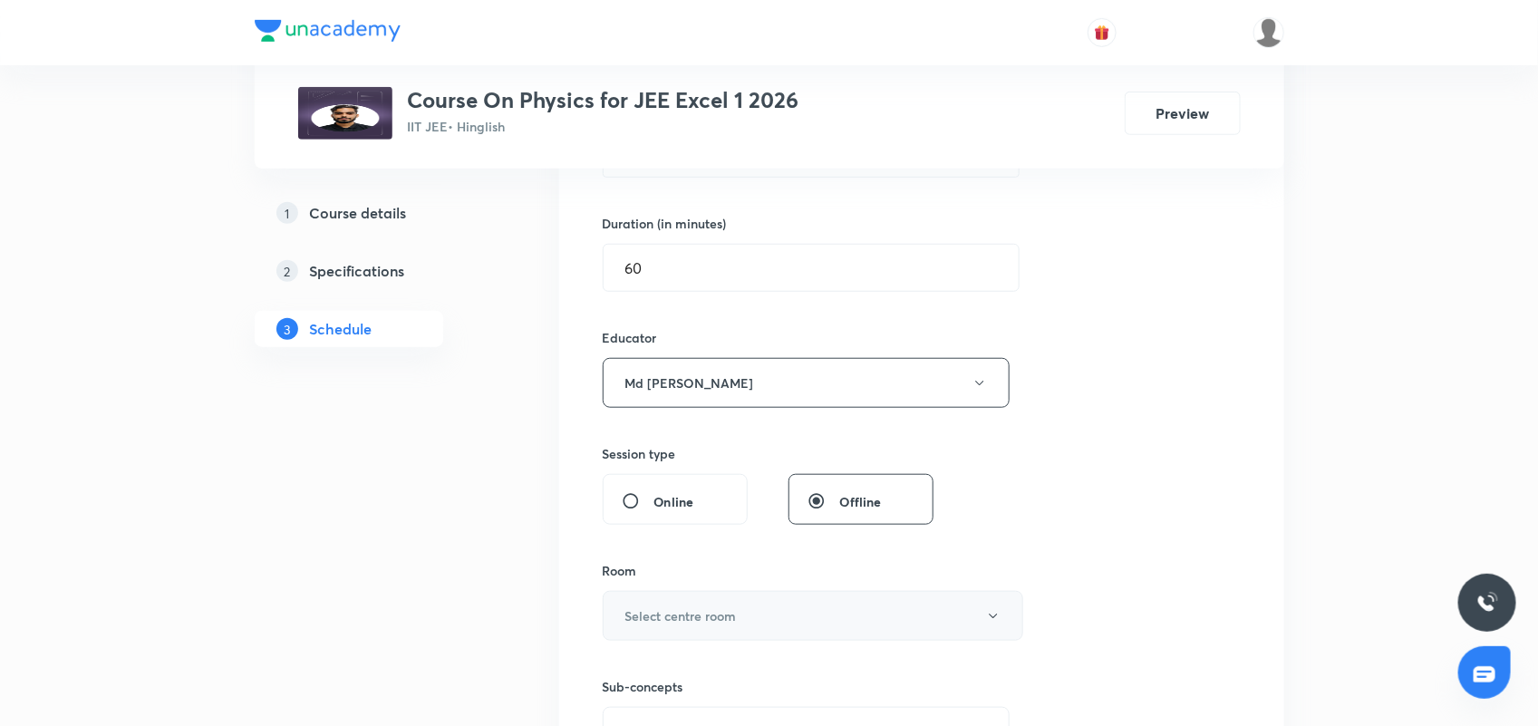
scroll to position [680, 0]
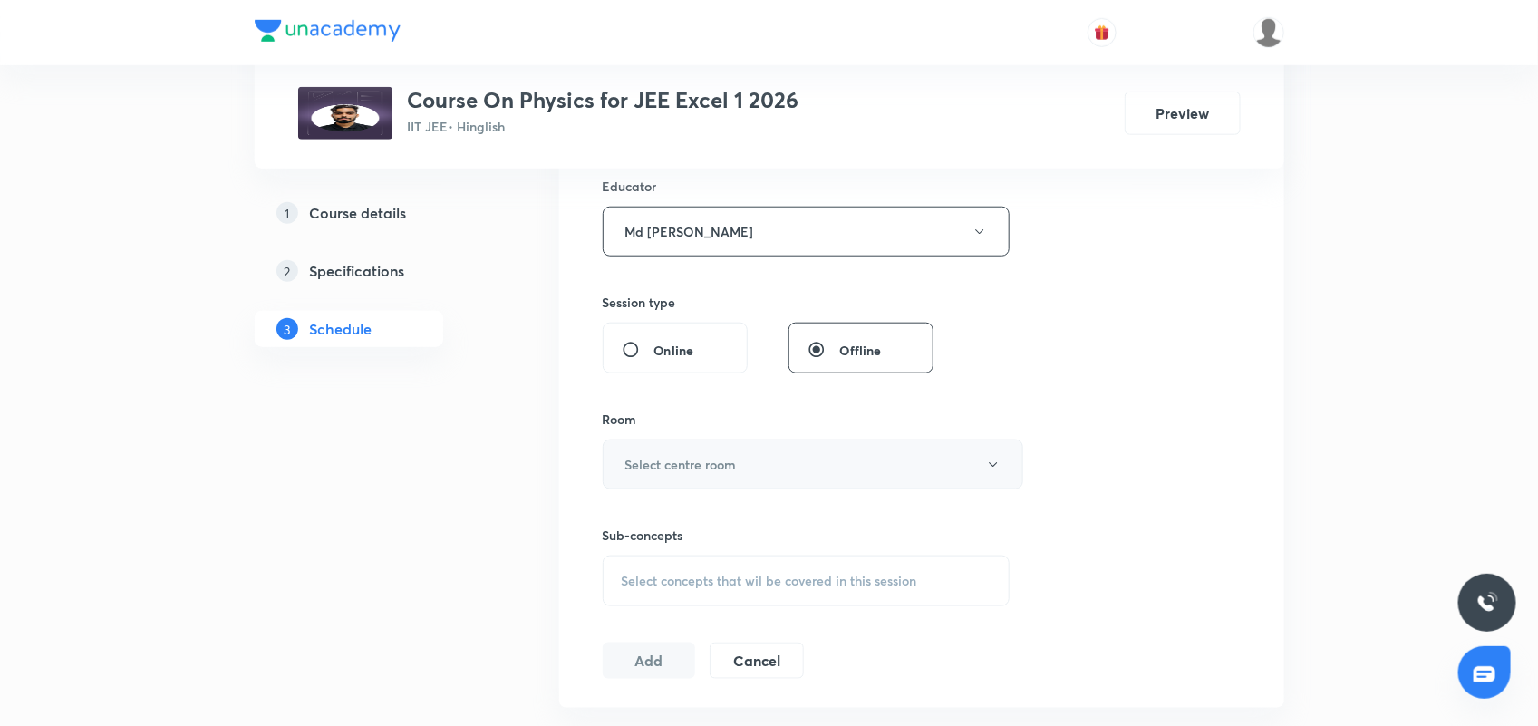
click at [684, 451] on button "Select centre room" at bounding box center [813, 464] width 420 height 50
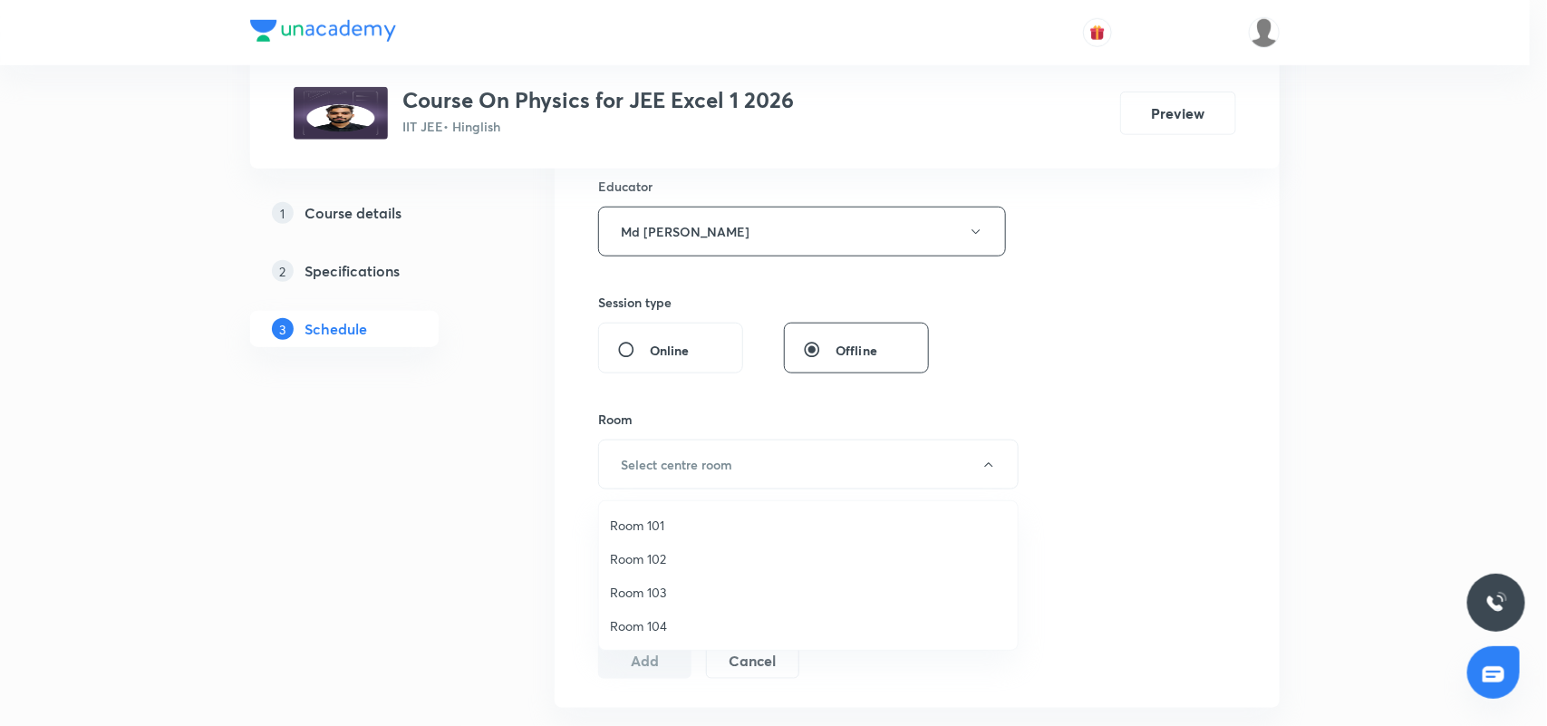
click at [666, 599] on span "Room 103" at bounding box center [808, 592] width 397 height 19
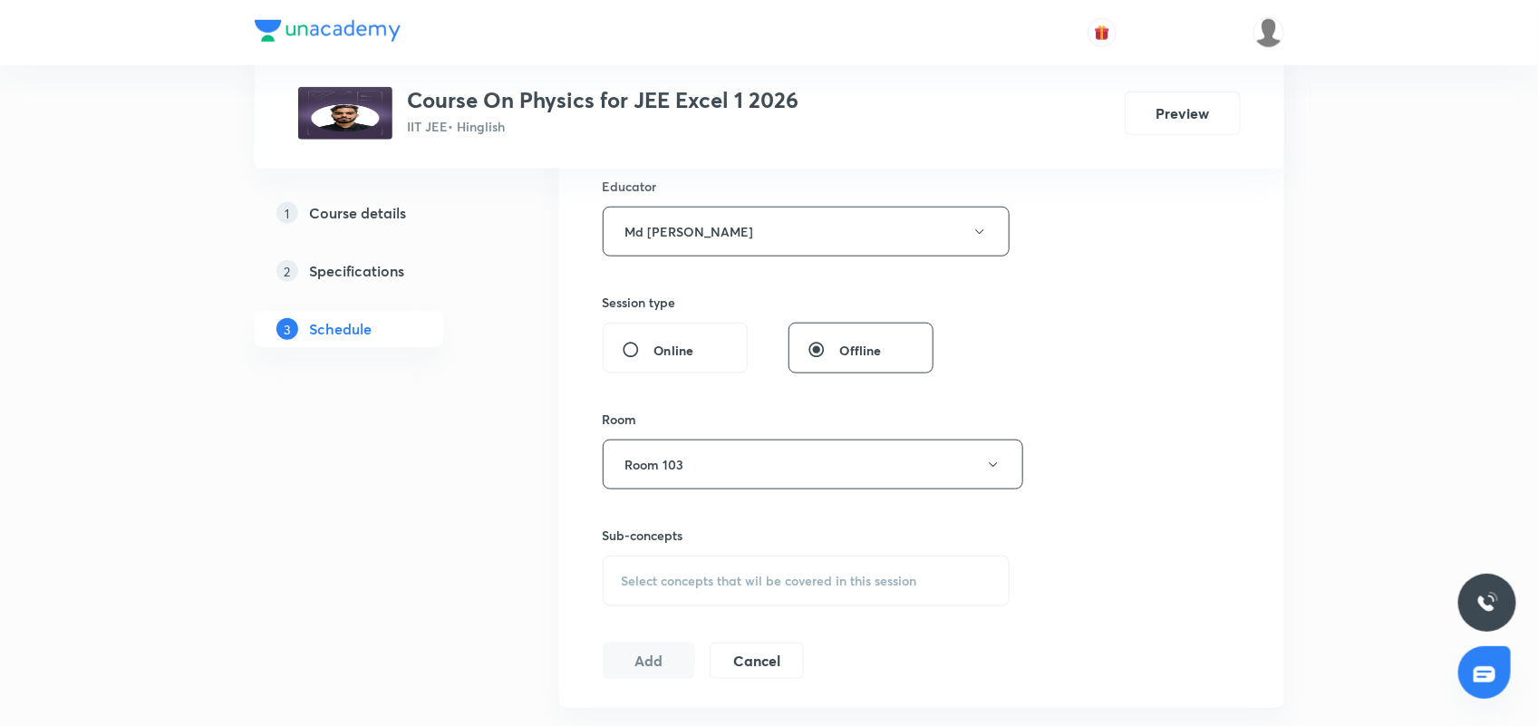
scroll to position [793, 0]
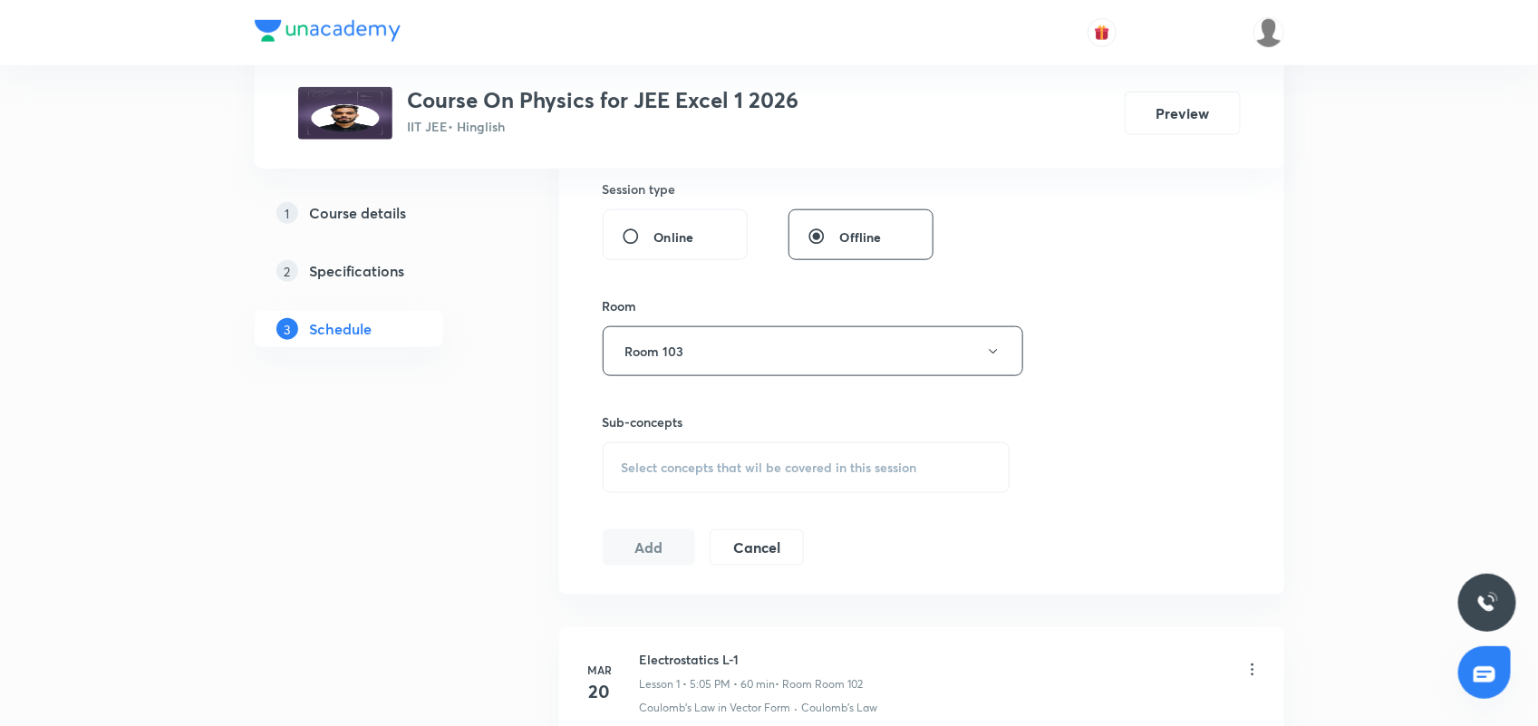
click at [717, 454] on div "Select concepts that wil be covered in this session" at bounding box center [807, 467] width 408 height 51
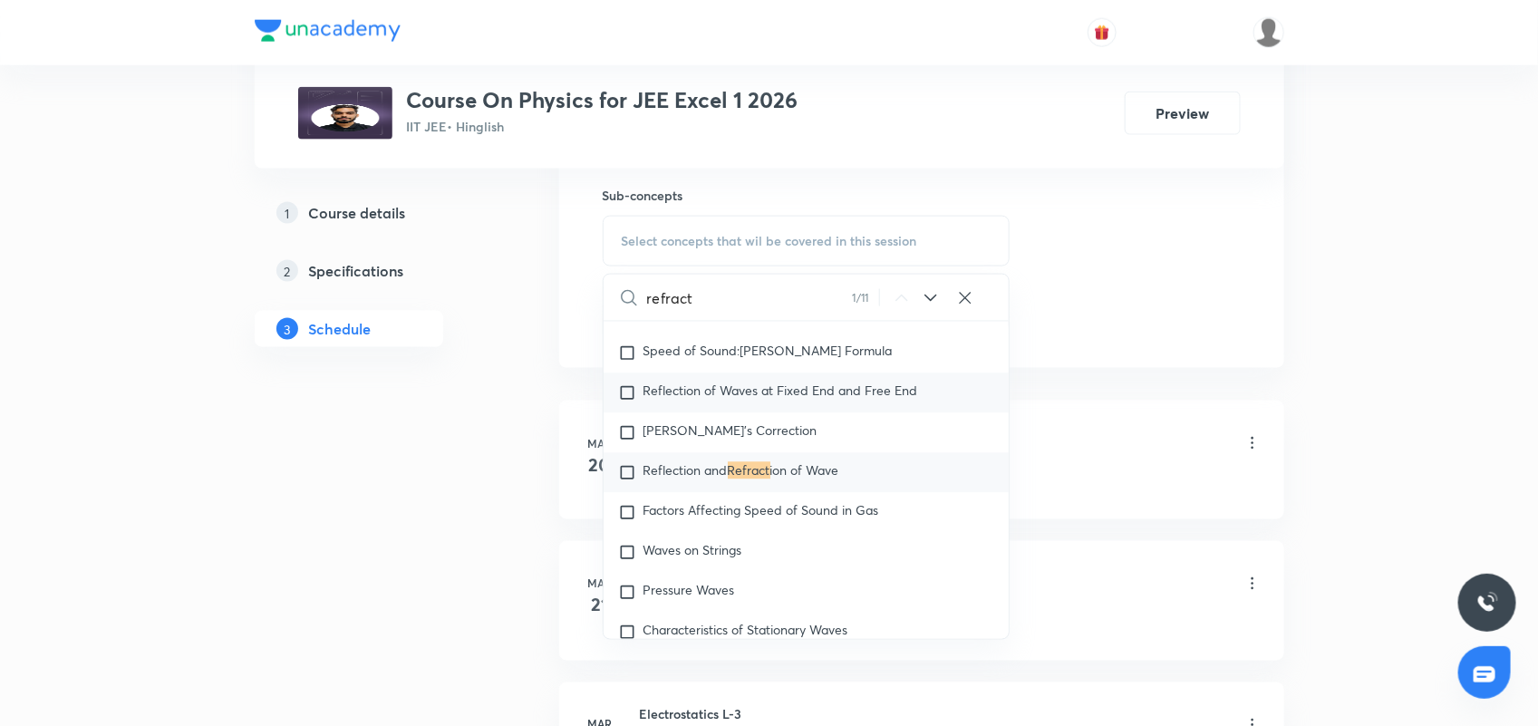
scroll to position [11387, 0]
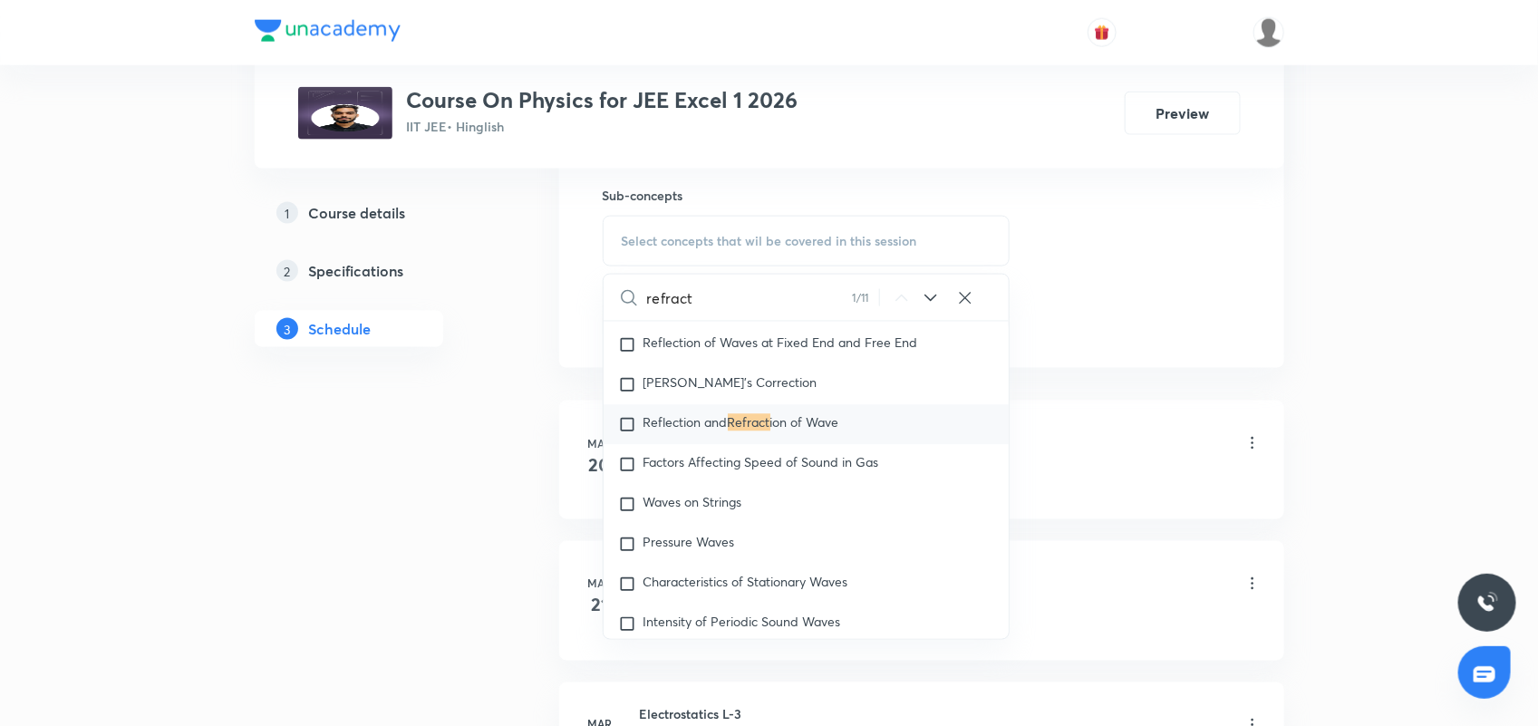
type input "refract"
click at [775, 431] on span "ion of Wave" at bounding box center [804, 422] width 69 height 17
checkbox input "true"
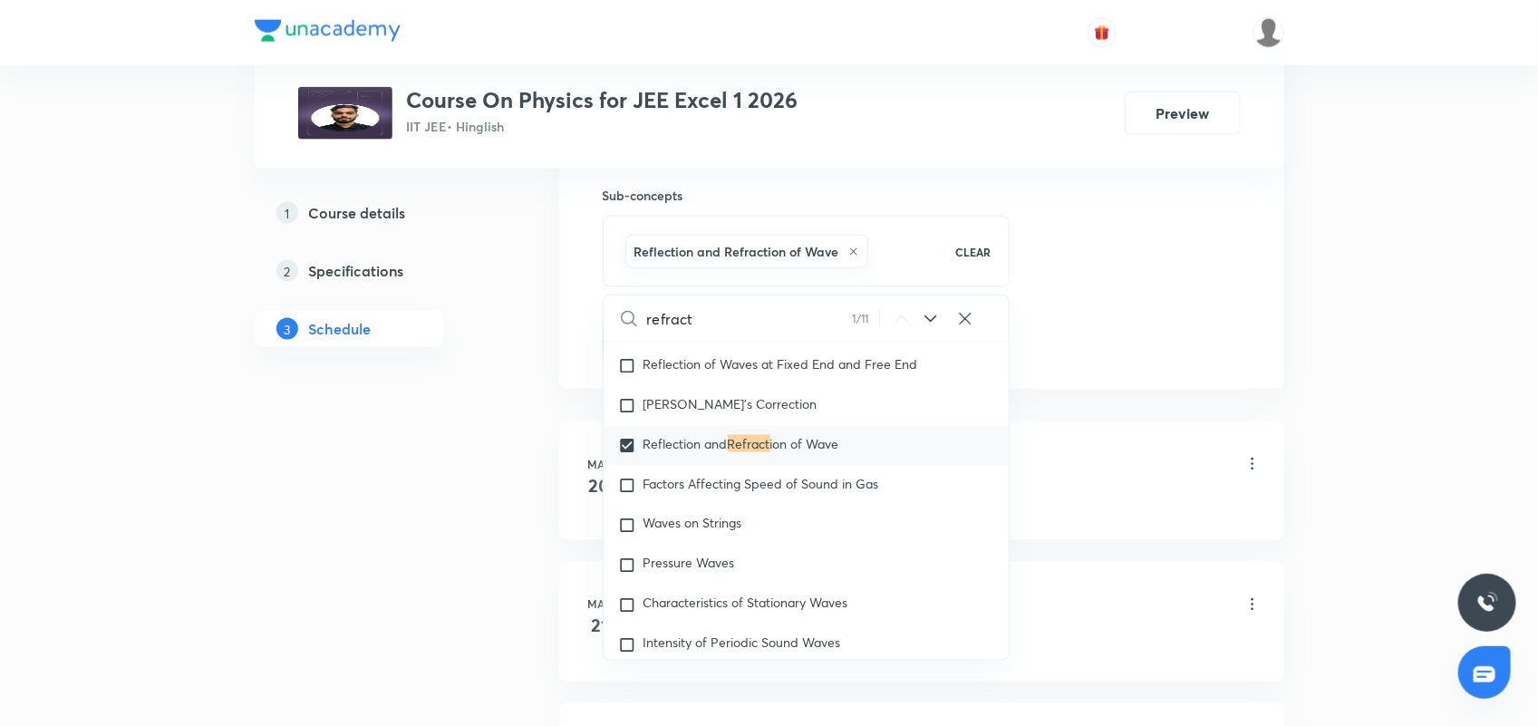
drag, startPoint x: 1152, startPoint y: 261, endPoint x: 758, endPoint y: 338, distance: 400.7
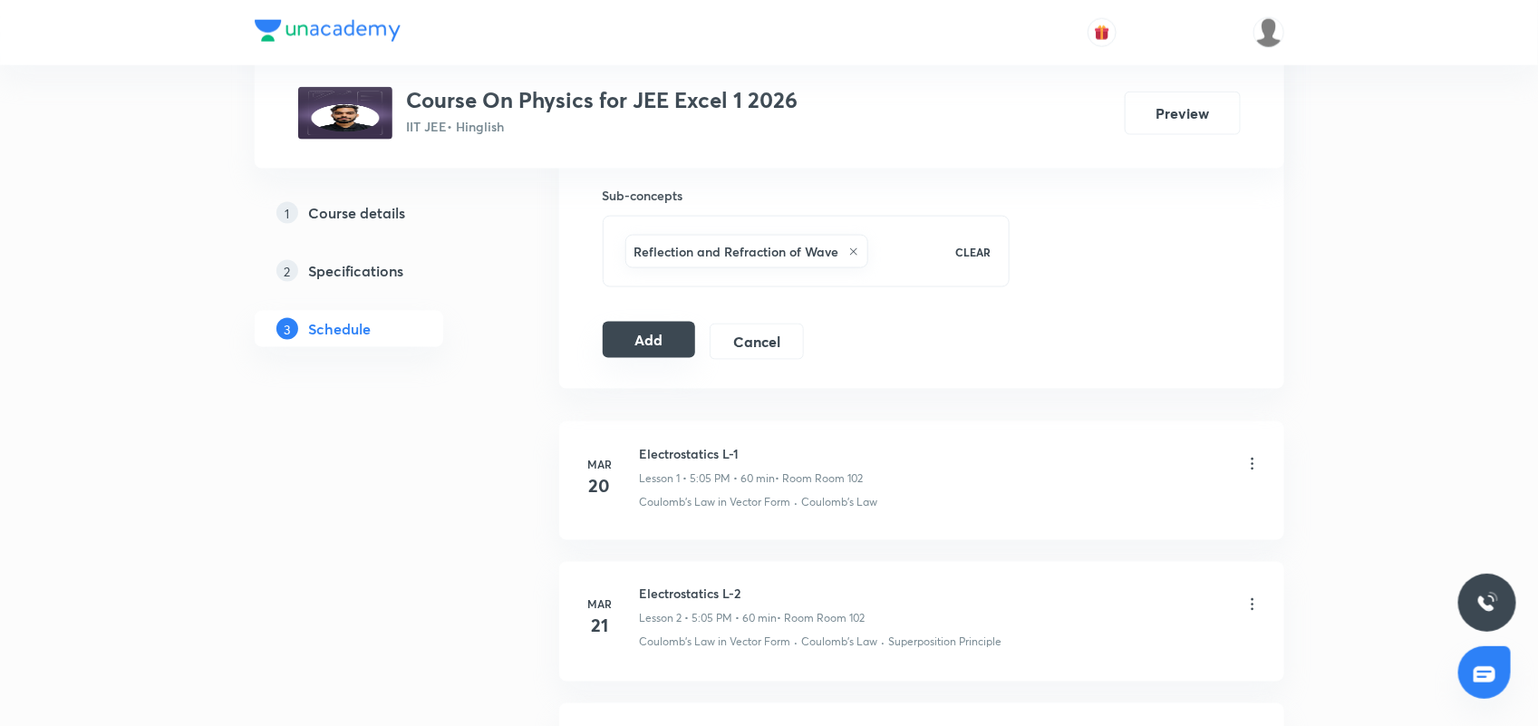
click at [671, 342] on button "Add" at bounding box center [649, 340] width 93 height 36
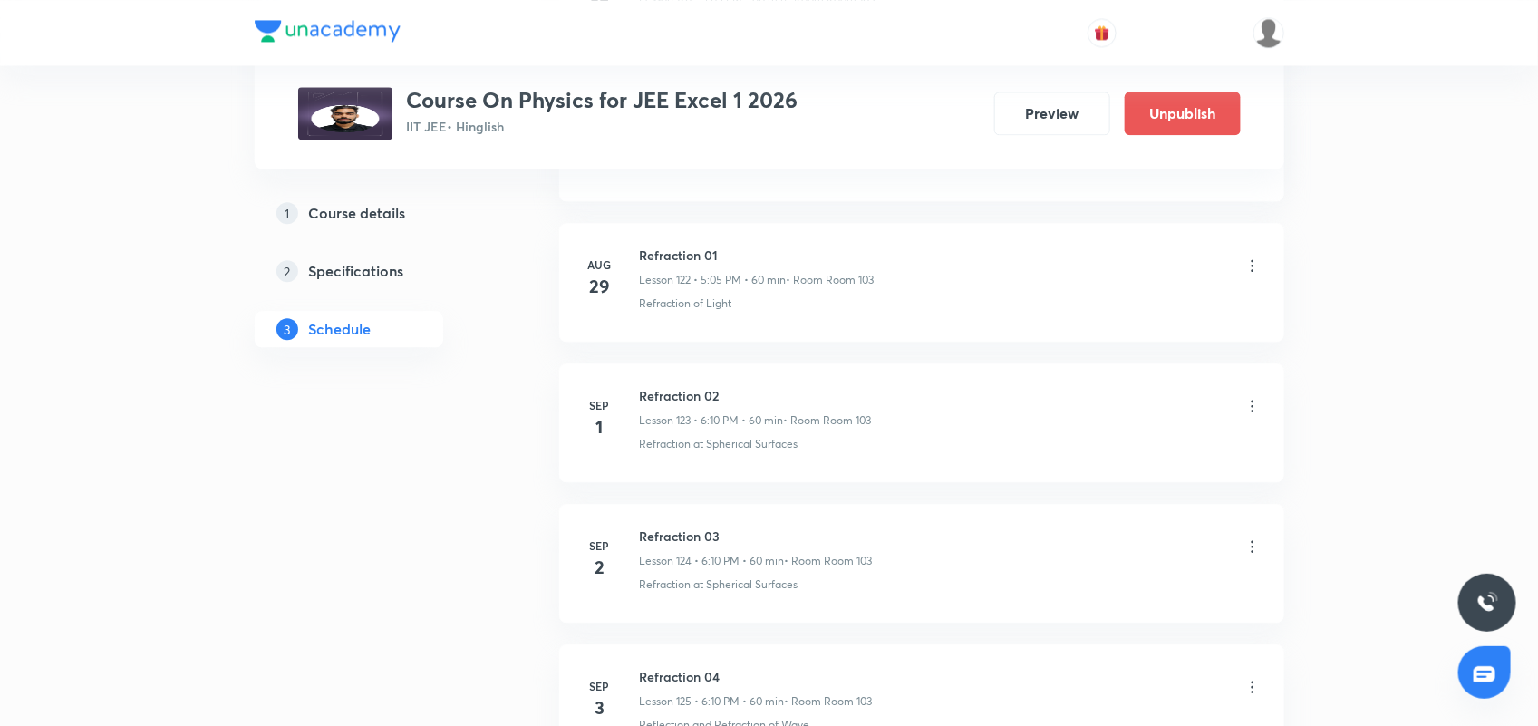
scroll to position [17502, 0]
